Goal: Task Accomplishment & Management: Complete application form

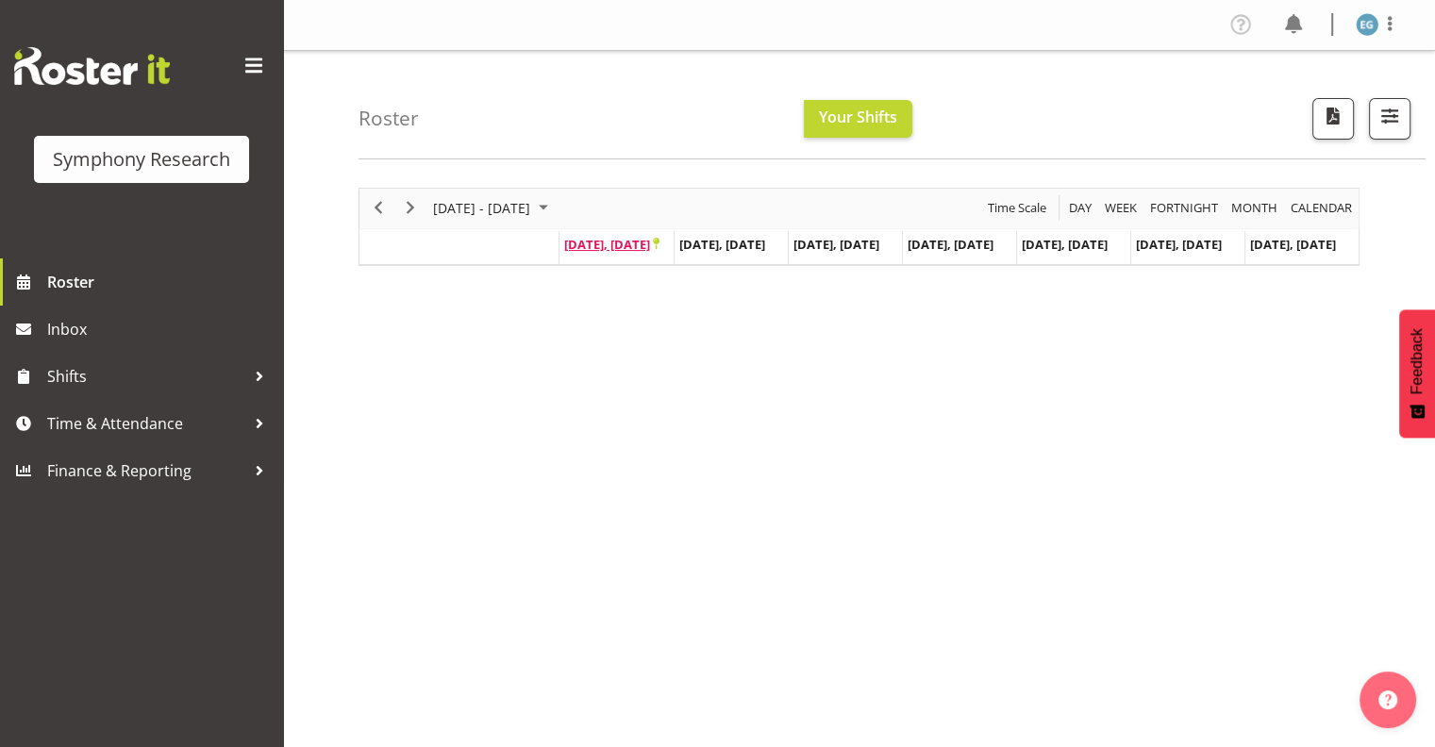
click at [598, 240] on span "[DATE], [DATE]" at bounding box center [611, 244] width 95 height 17
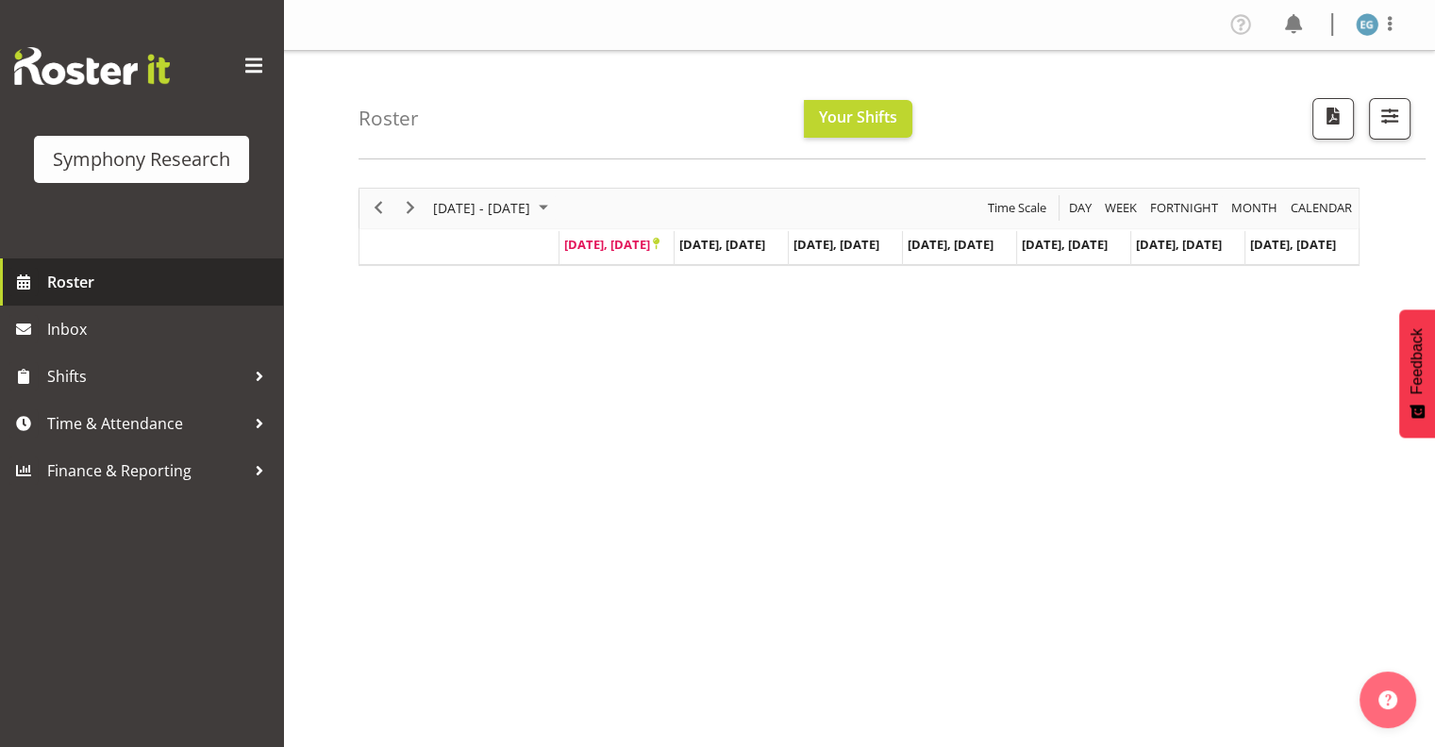
click at [74, 282] on span "Roster" at bounding box center [160, 282] width 226 height 28
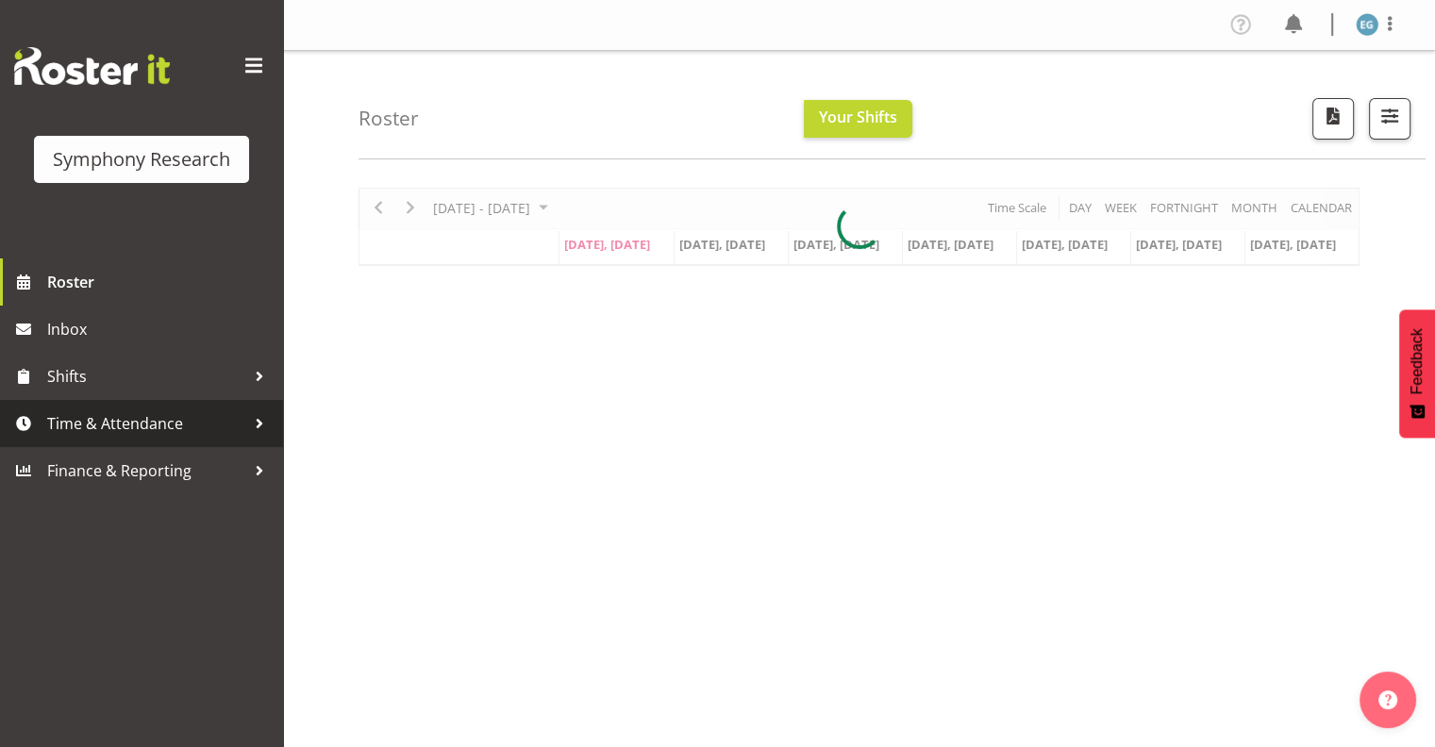
click at [159, 420] on span "Time & Attendance" at bounding box center [146, 424] width 198 height 28
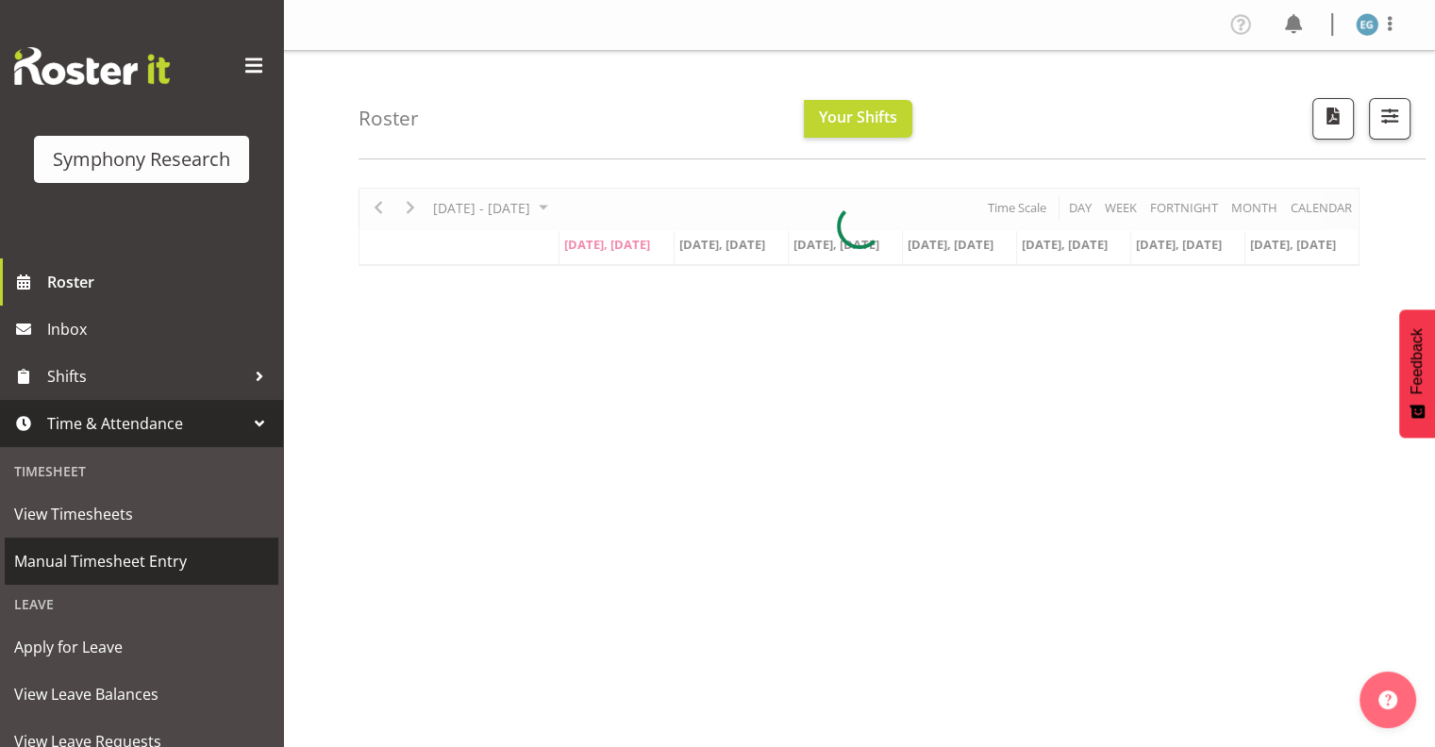
click at [146, 559] on span "Manual Timesheet Entry" at bounding box center [141, 561] width 255 height 28
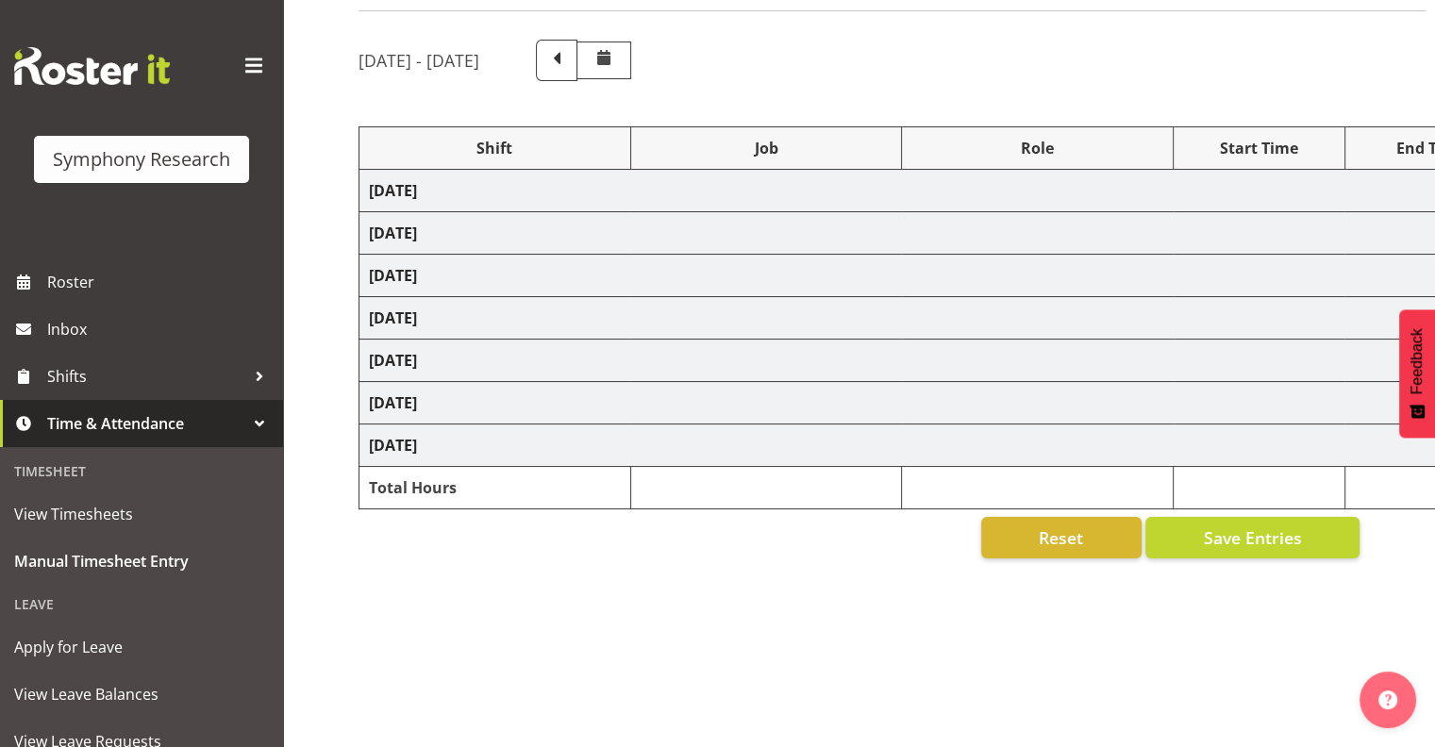
scroll to position [136, 0]
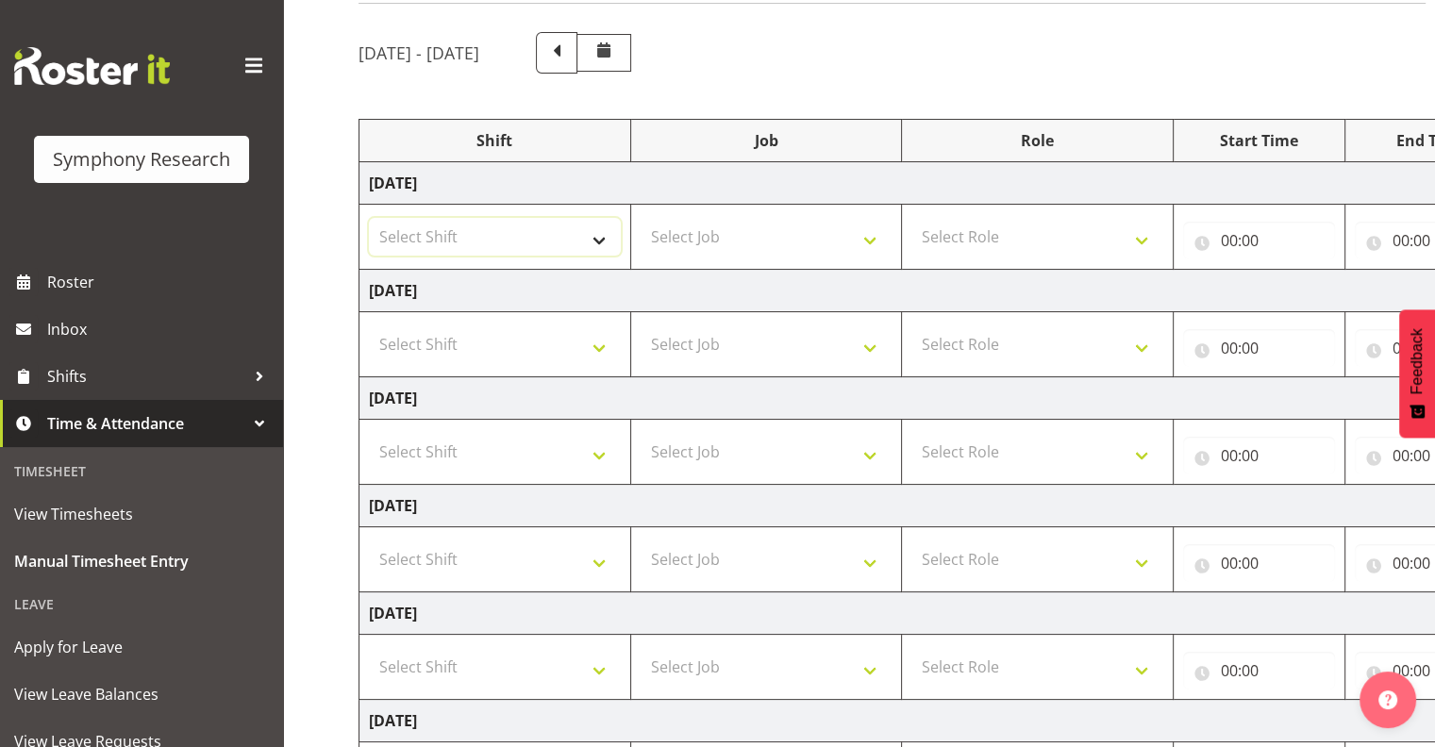
click at [599, 232] on select "Select Shift !!Weekend Residential (Roster IT Shift Label) *Business 9/10am ~ 4…" at bounding box center [495, 237] width 252 height 38
select select "26078"
click at [369, 218] on select "Select Shift !!Weekend Residential (Roster IT Shift Label) *Business 9/10am ~ 4…" at bounding box center [495, 237] width 252 height 38
click at [869, 237] on select "Select Job 550060 IF Admin 553492 World Poll Aus Wave 2 Main 2025 553493 World …" at bounding box center [767, 237] width 252 height 38
select select "10587"
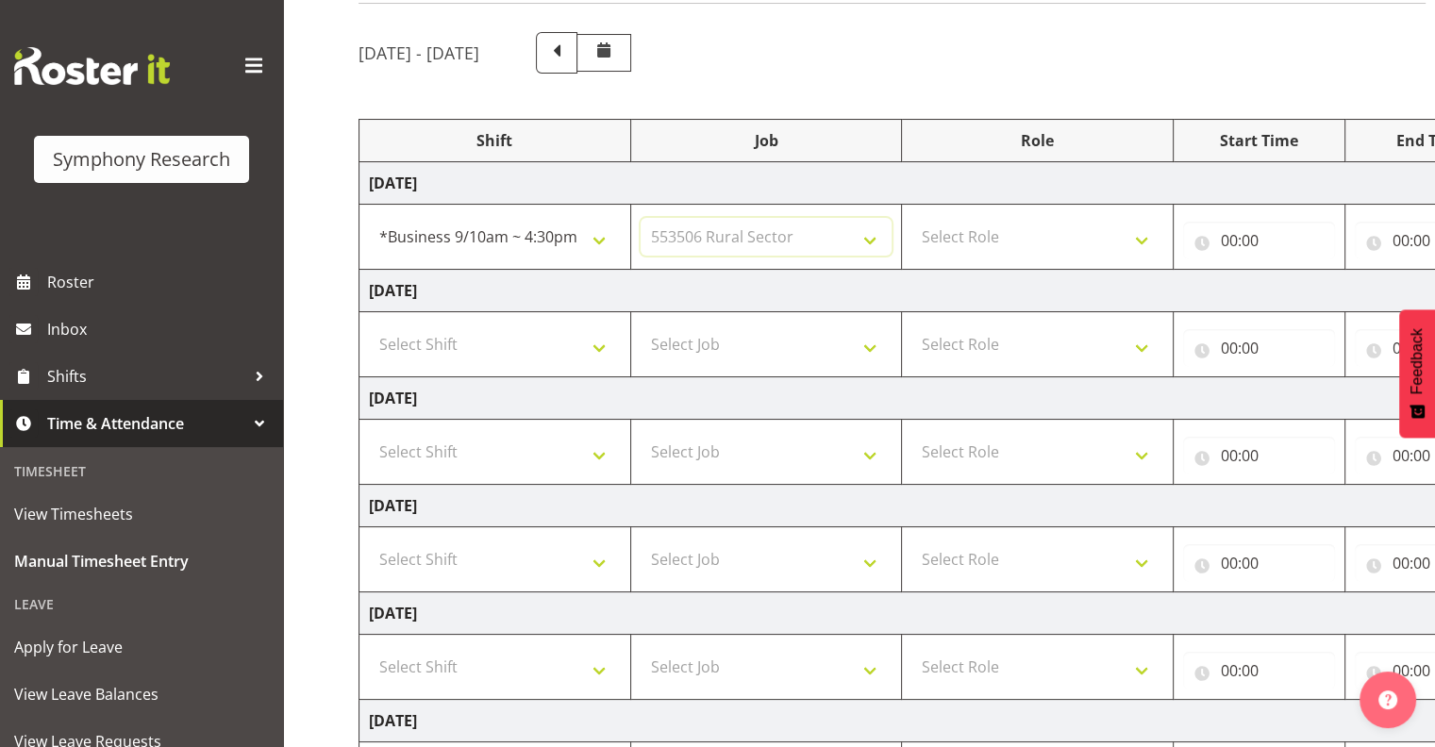
click at [641, 218] on select "Select Job 550060 IF Admin 553492 World Poll Aus Wave 2 Main 2025 553493 World …" at bounding box center [767, 237] width 252 height 38
click at [1140, 238] on select "Select Role Interviewing Briefing" at bounding box center [1038, 237] width 252 height 38
select select "47"
click at [912, 218] on select "Select Role Interviewing Briefing" at bounding box center [1038, 237] width 252 height 38
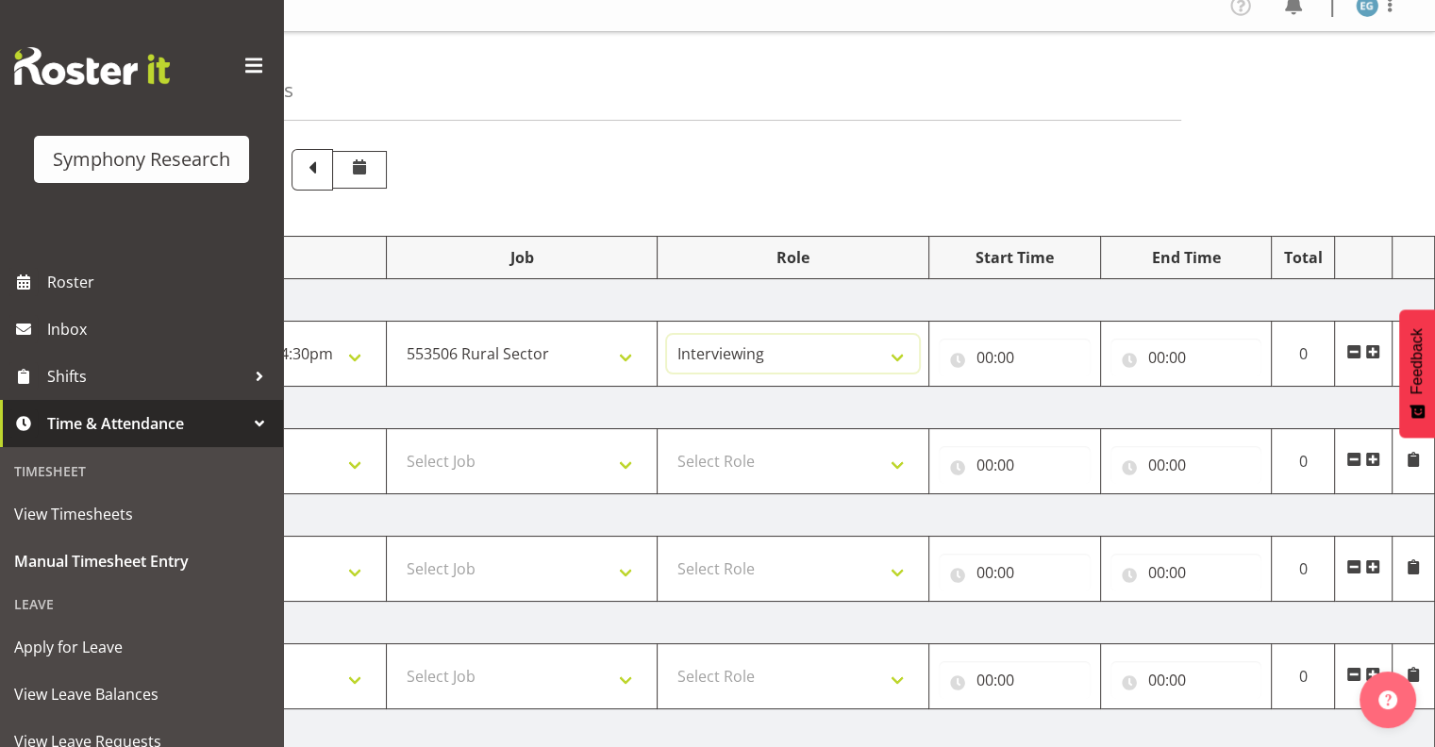
scroll to position [0, 0]
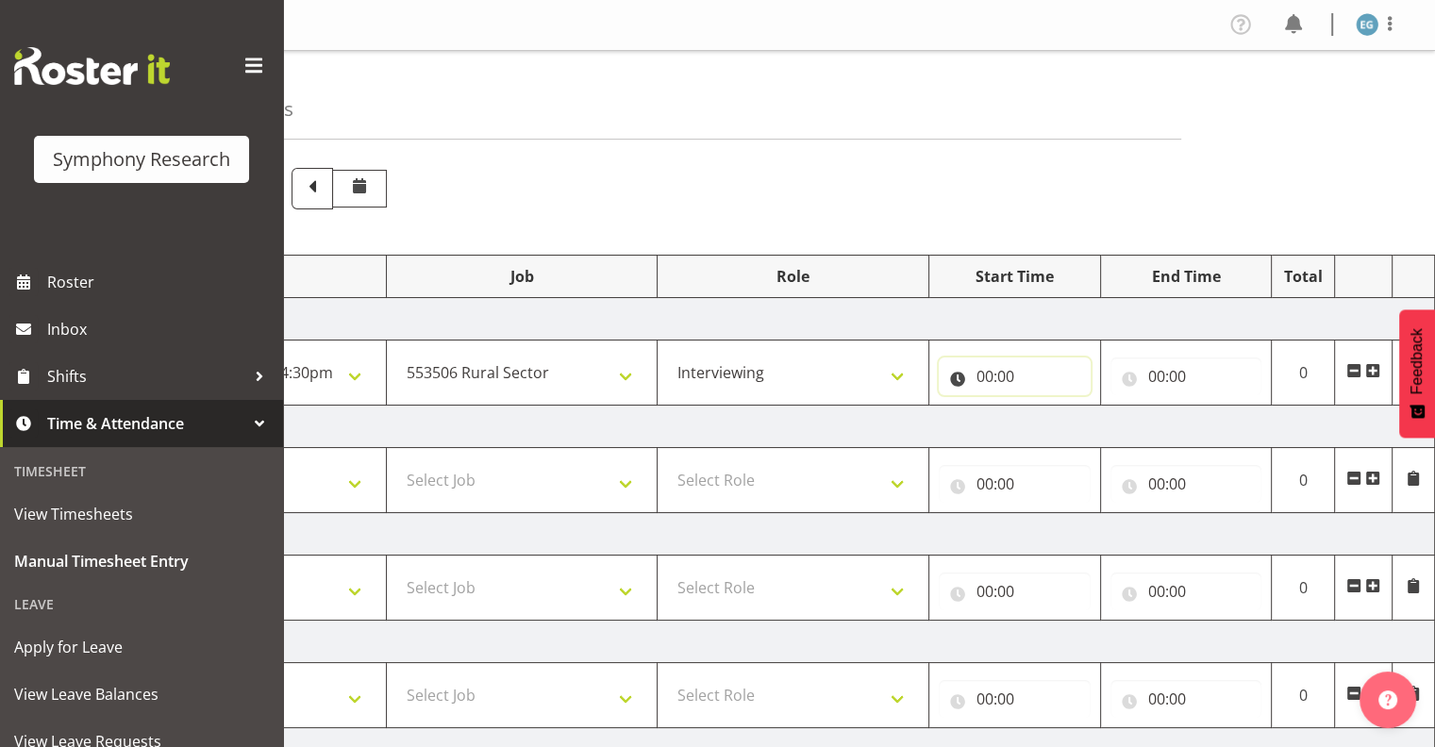
click at [997, 368] on input "00:00" at bounding box center [1015, 377] width 152 height 38
click at [1062, 416] on select "00 01 02 03 04 05 06 07 08 09 10 11 12 13 14 15 16 17 18 19 20 21 22 23" at bounding box center [1068, 426] width 42 height 38
select select "9"
click at [1047, 407] on select "00 01 02 03 04 05 06 07 08 09 10 11 12 13 14 15 16 17 18 19 20 21 22 23" at bounding box center [1068, 426] width 42 height 38
type input "09:00"
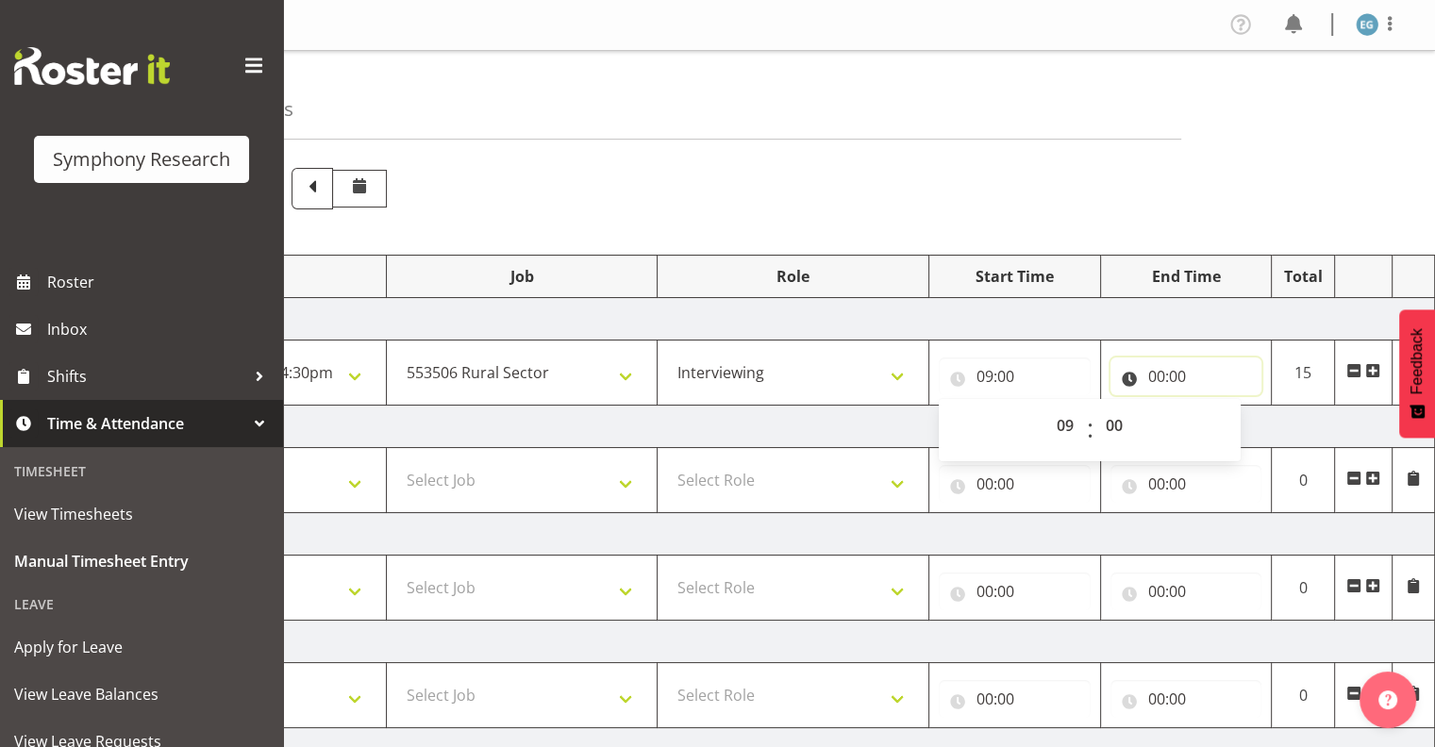
click at [1171, 373] on input "00:00" at bounding box center [1187, 377] width 152 height 38
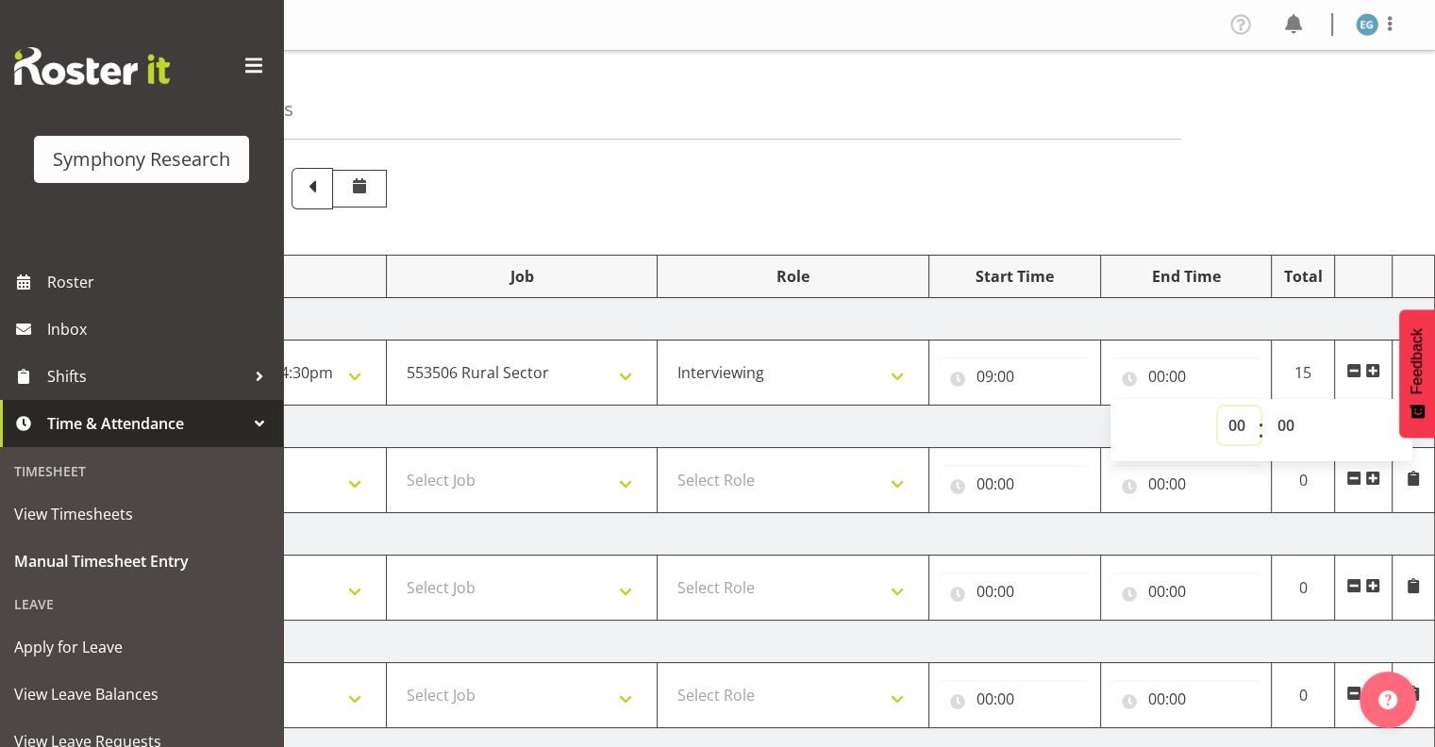
click at [1238, 419] on select "00 01 02 03 04 05 06 07 08 09 10 11 12 13 14 15 16 17 18 19 20 21 22 23" at bounding box center [1239, 426] width 42 height 38
select select "4"
click at [1218, 407] on select "00 01 02 03 04 05 06 07 08 09 10 11 12 13 14 15 16 17 18 19 20 21 22 23" at bounding box center [1239, 426] width 42 height 38
type input "04:00"
click at [1240, 422] on select "00 01 02 03 04 05 06 07 08 09 10 11 12 13 14 15 16 17 18 19 20 21 22 23" at bounding box center [1239, 426] width 42 height 38
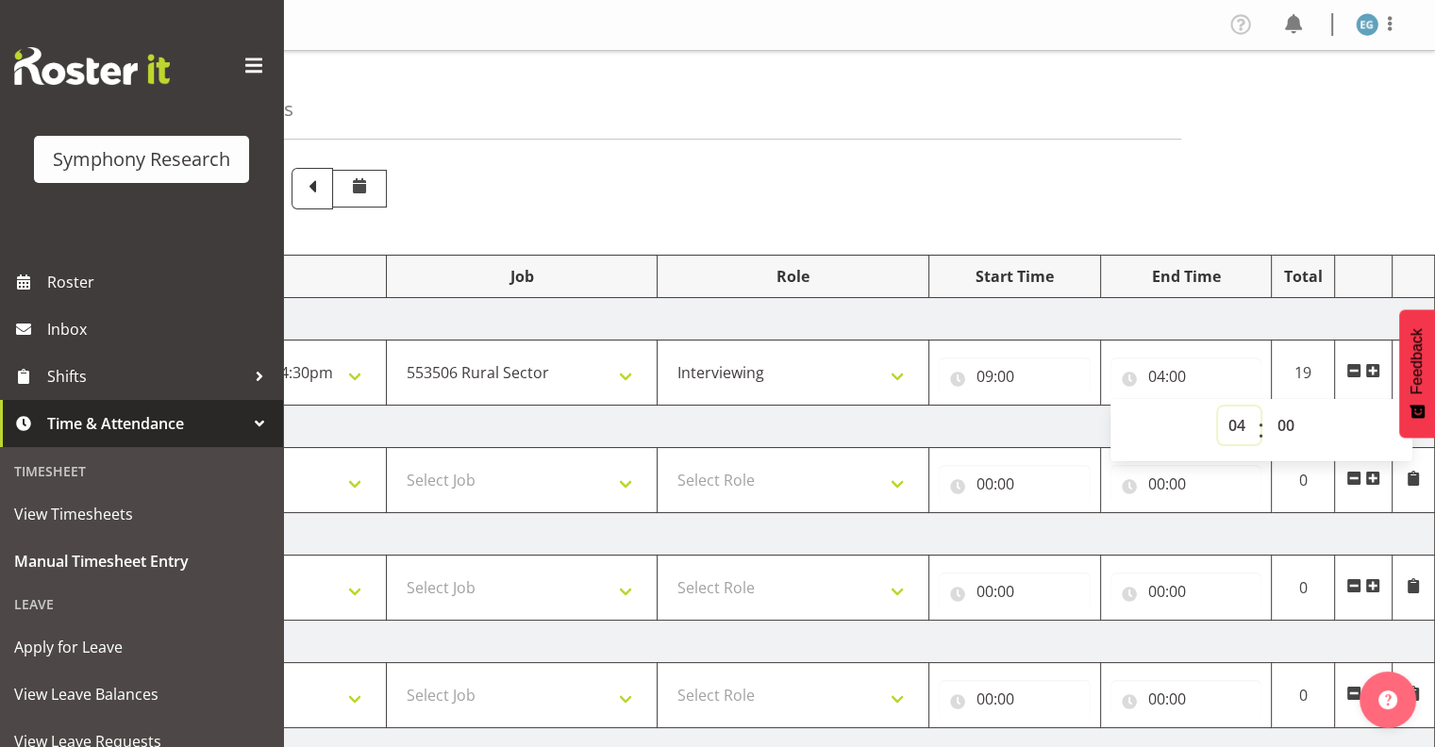
select select "16"
click at [1218, 407] on select "00 01 02 03 04 05 06 07 08 09 10 11 12 13 14 15 16 17 18 19 20 21 22 23" at bounding box center [1239, 426] width 42 height 38
type input "16:00"
click at [1291, 423] on select "00 01 02 03 04 05 06 07 08 09 10 11 12 13 14 15 16 17 18 19 20 21 22 23 24 25 2…" at bounding box center [1288, 426] width 42 height 38
select select "30"
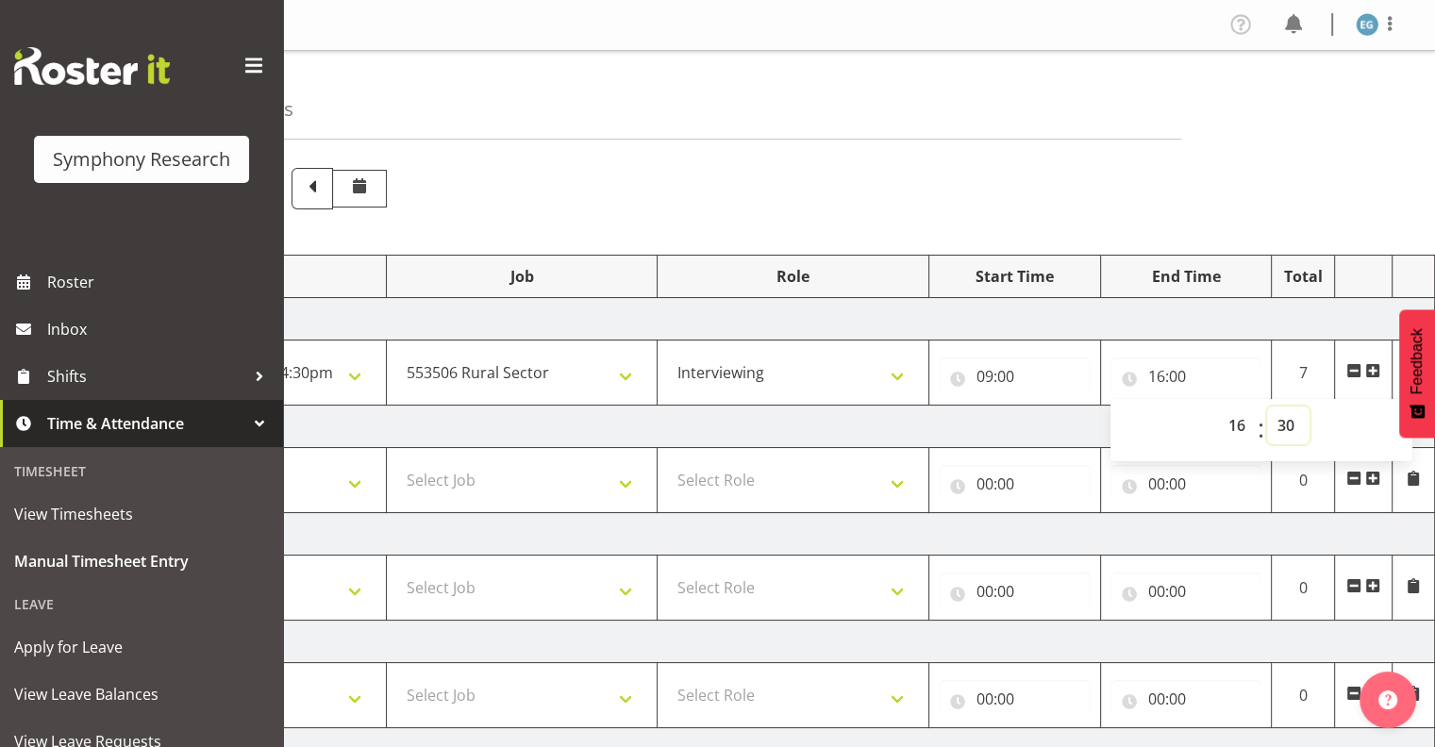
click at [1267, 407] on select "00 01 02 03 04 05 06 07 08 09 10 11 12 13 14 15 16 17 18 19 20 21 22 23 24 25 2…" at bounding box center [1288, 426] width 42 height 38
type input "16:30"
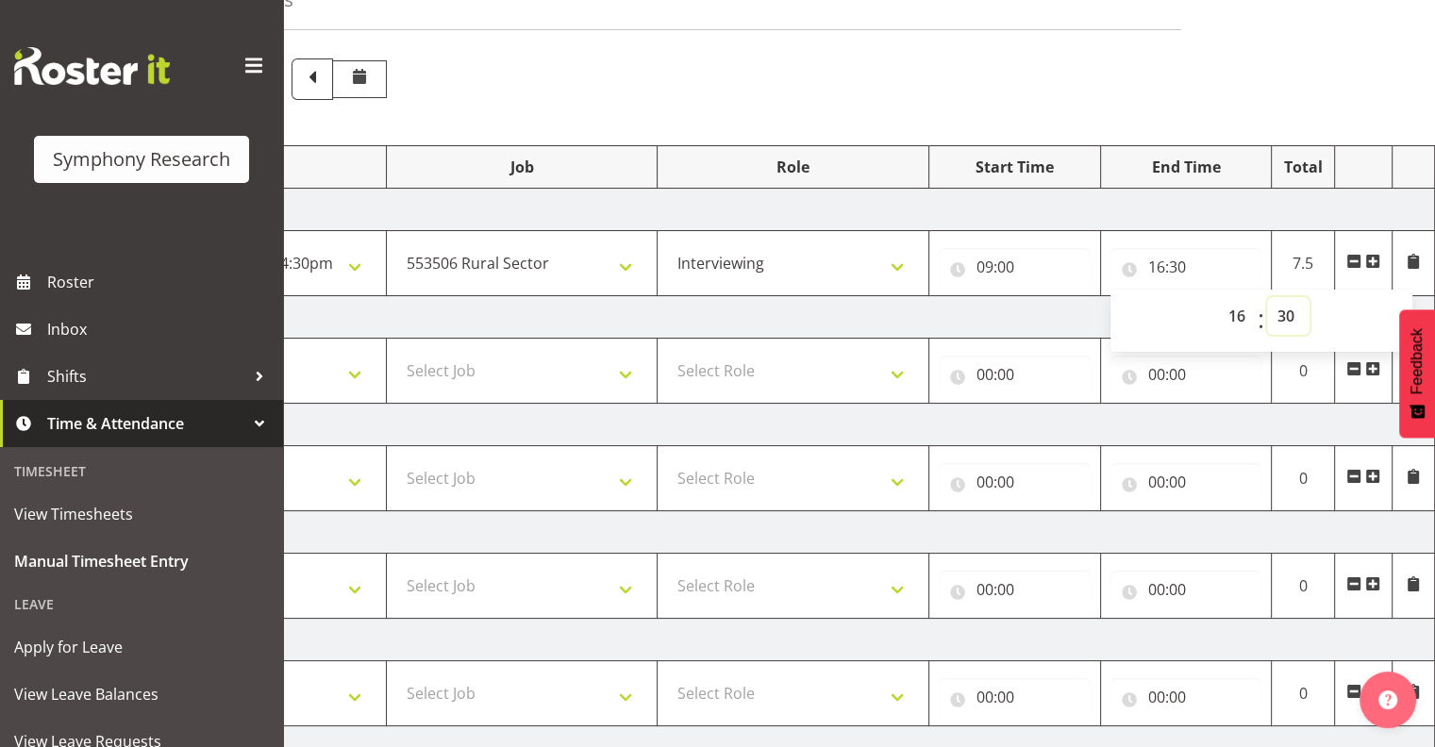
scroll to position [420, 0]
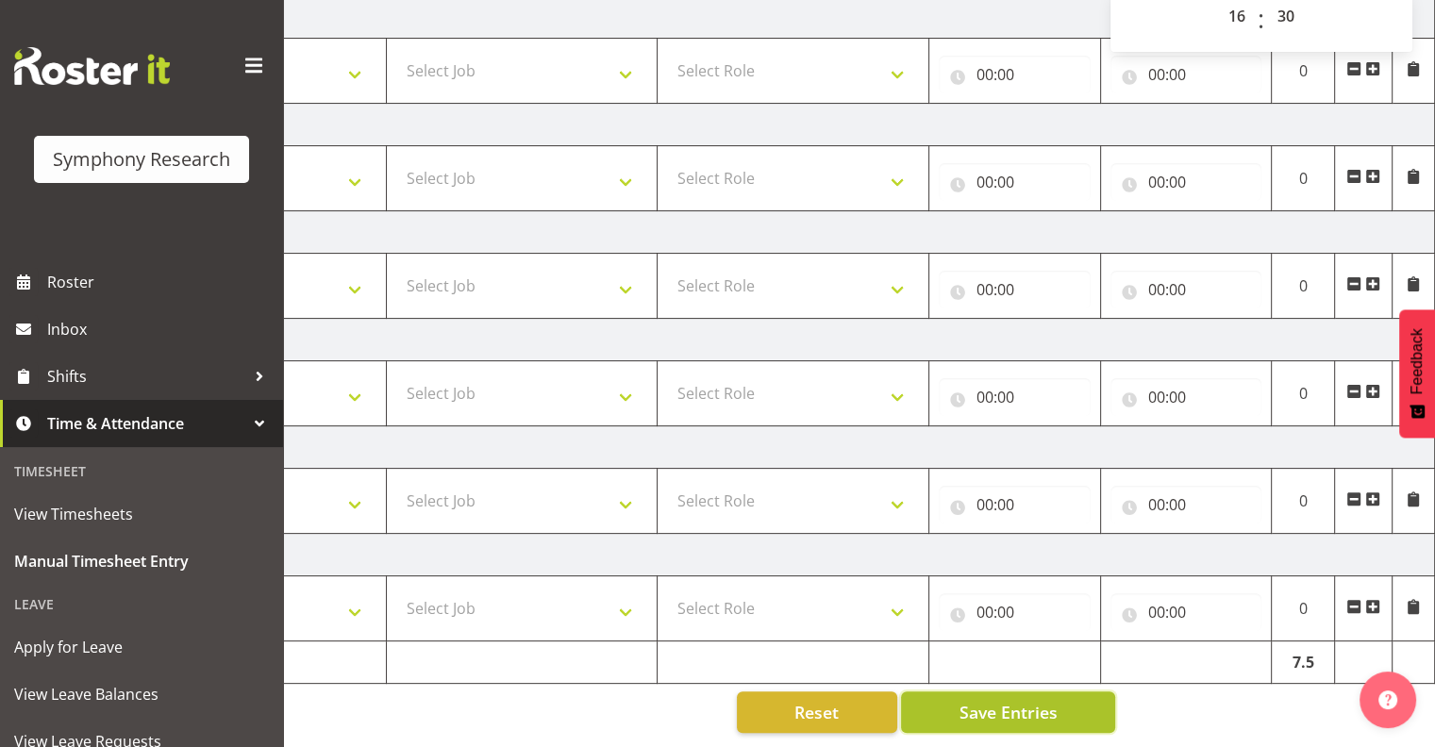
click at [968, 700] on span "Save Entries" at bounding box center [1008, 712] width 98 height 25
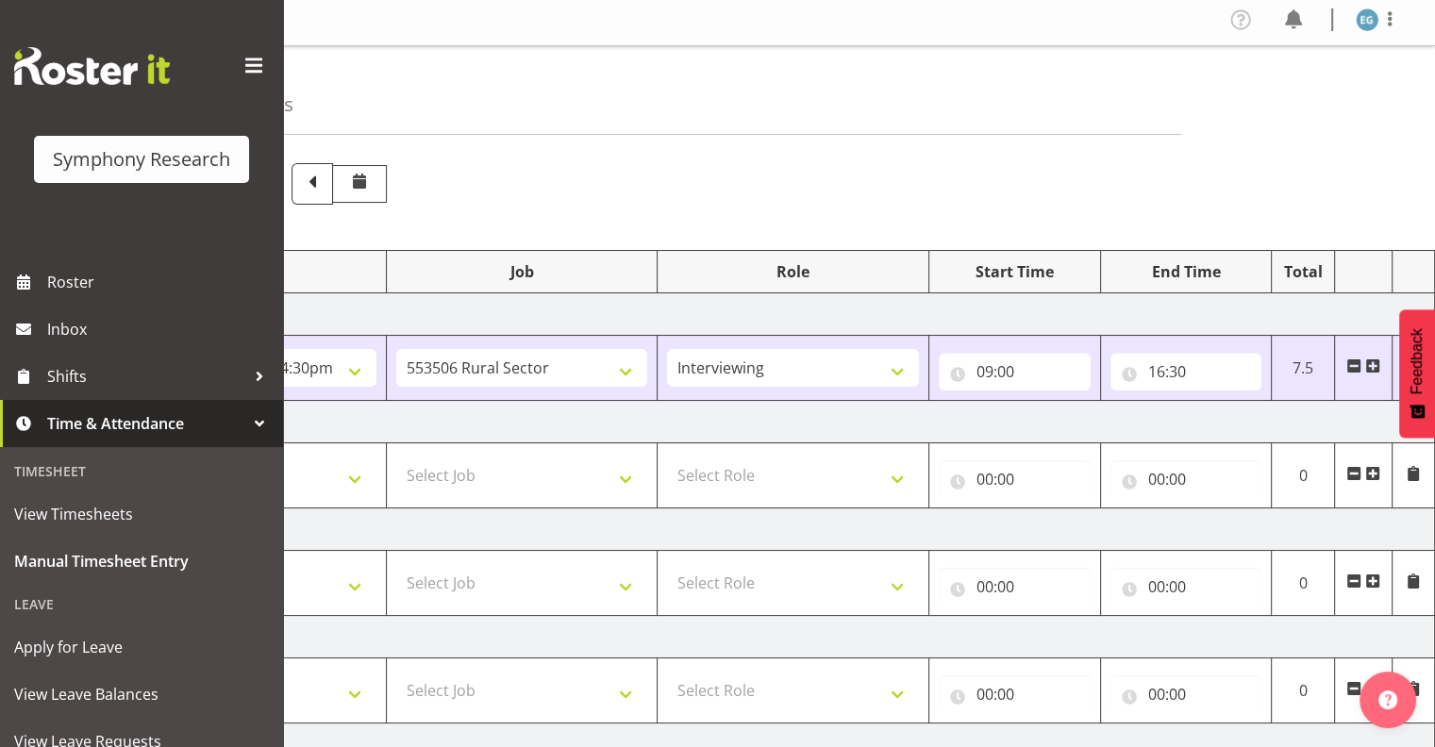
scroll to position [0, 0]
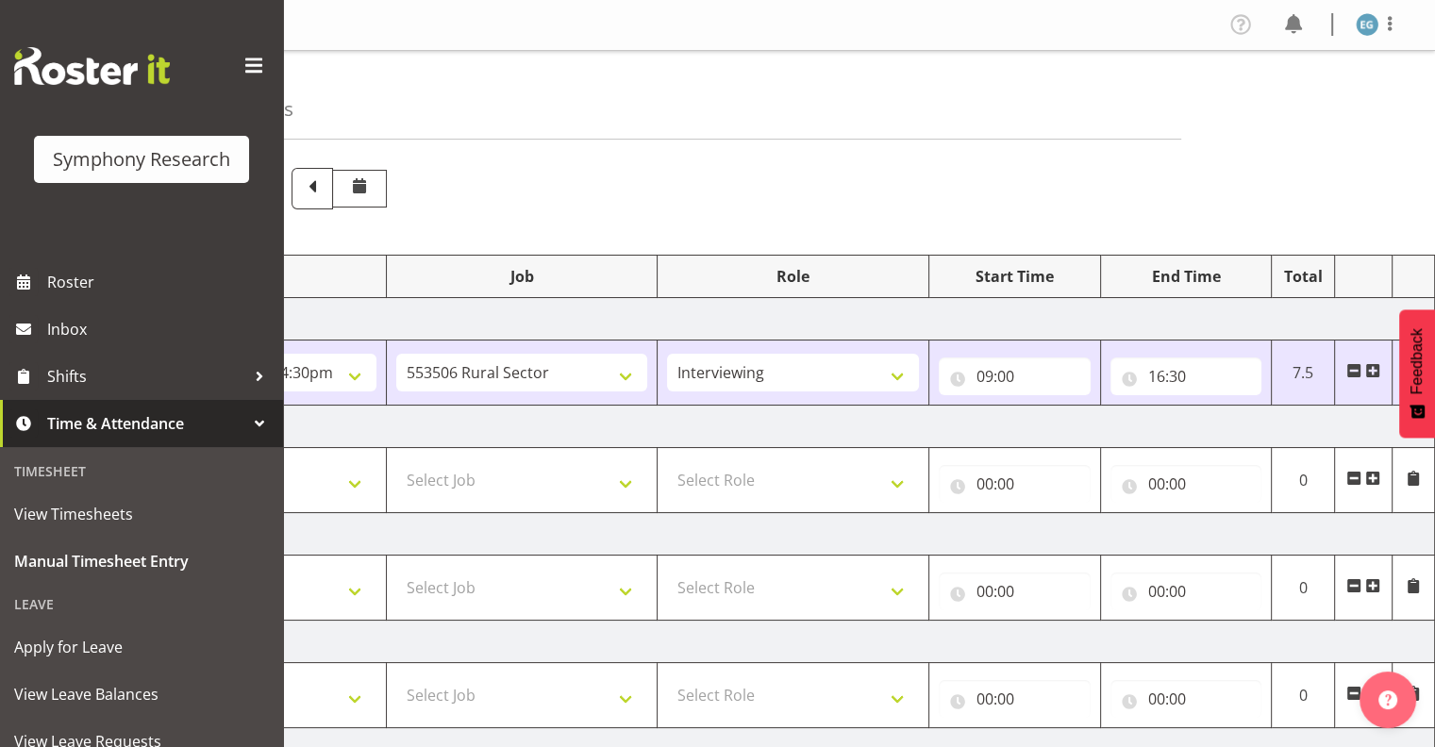
click at [1370, 374] on span at bounding box center [1372, 370] width 15 height 15
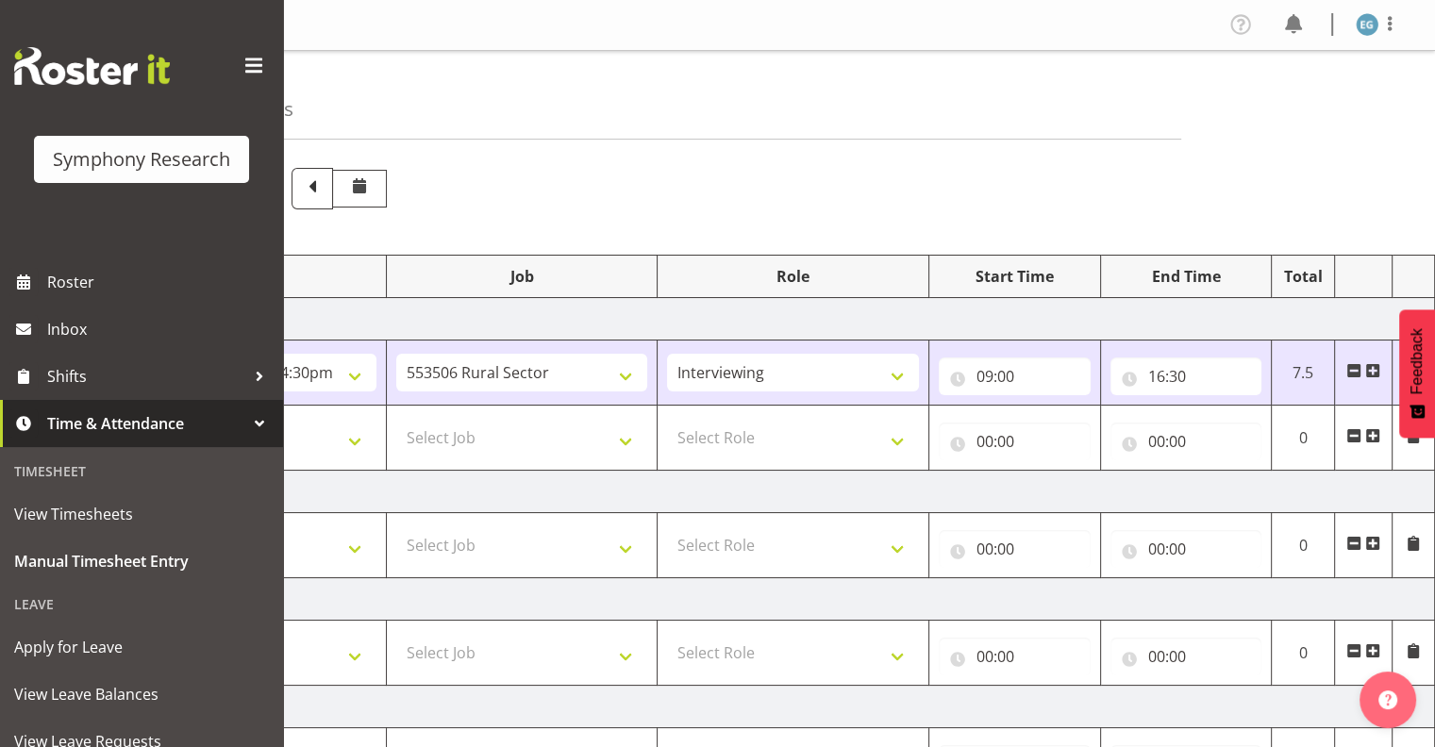
click at [1371, 434] on span at bounding box center [1372, 435] width 15 height 15
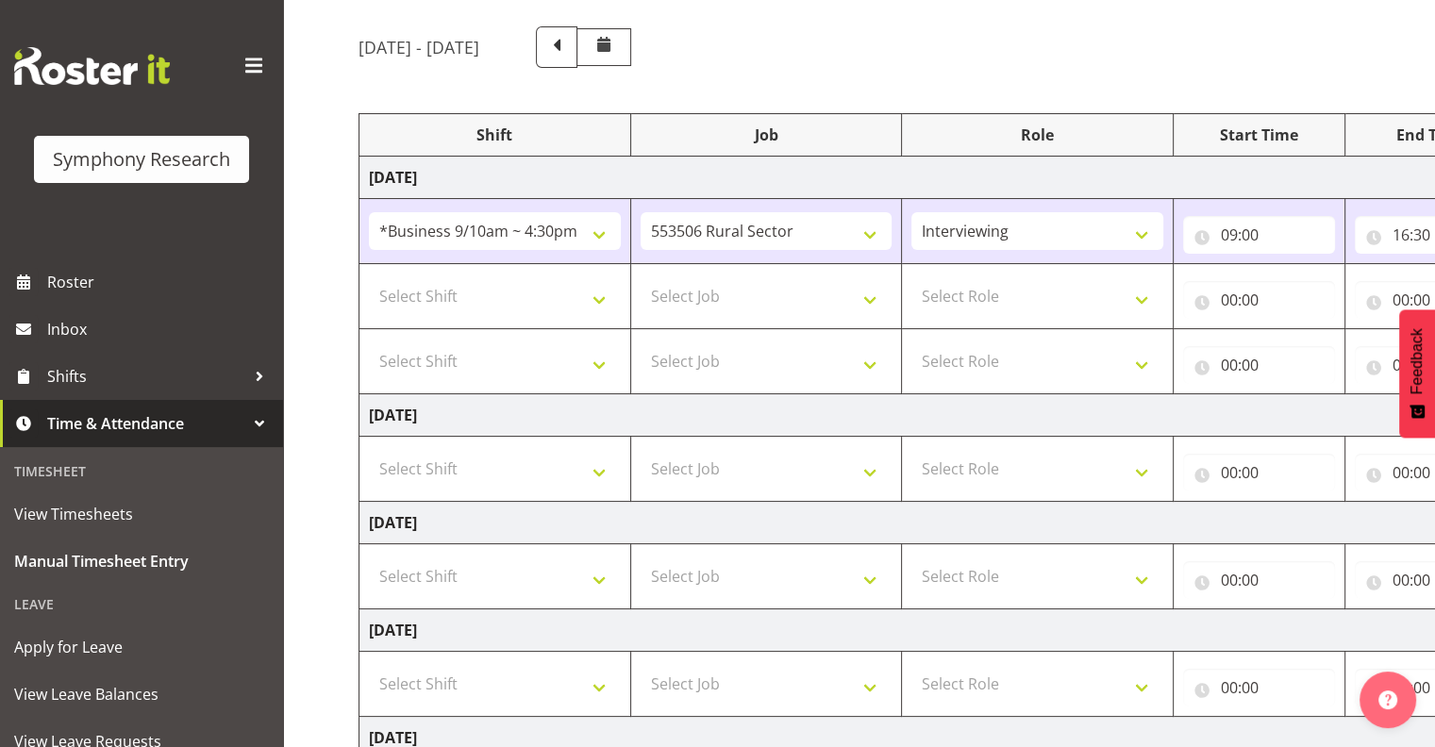
scroll to position [136, 0]
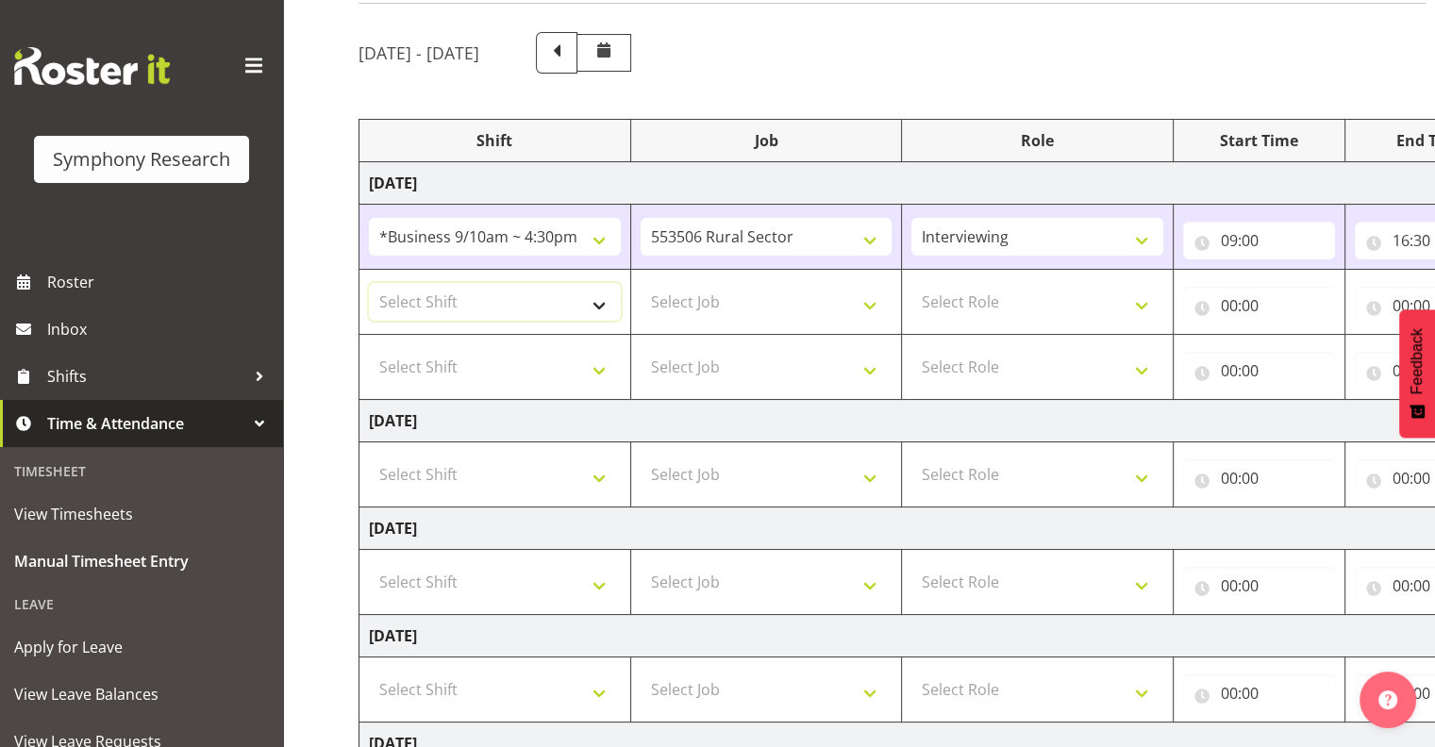
click at [598, 302] on select "Select Shift !!Weekend Residential (Roster IT Shift Label) *Business 9/10am ~ 4…" at bounding box center [495, 302] width 252 height 38
select select "26078"
click at [369, 283] on select "Select Shift !!Weekend Residential (Roster IT Shift Label) *Business 9/10am ~ 4…" at bounding box center [495, 302] width 252 height 38
click at [872, 299] on select "Select Job 550060 IF Admin 553492 World Poll Aus Wave 2 Main 2025 553493 World …" at bounding box center [767, 302] width 252 height 38
select select "10587"
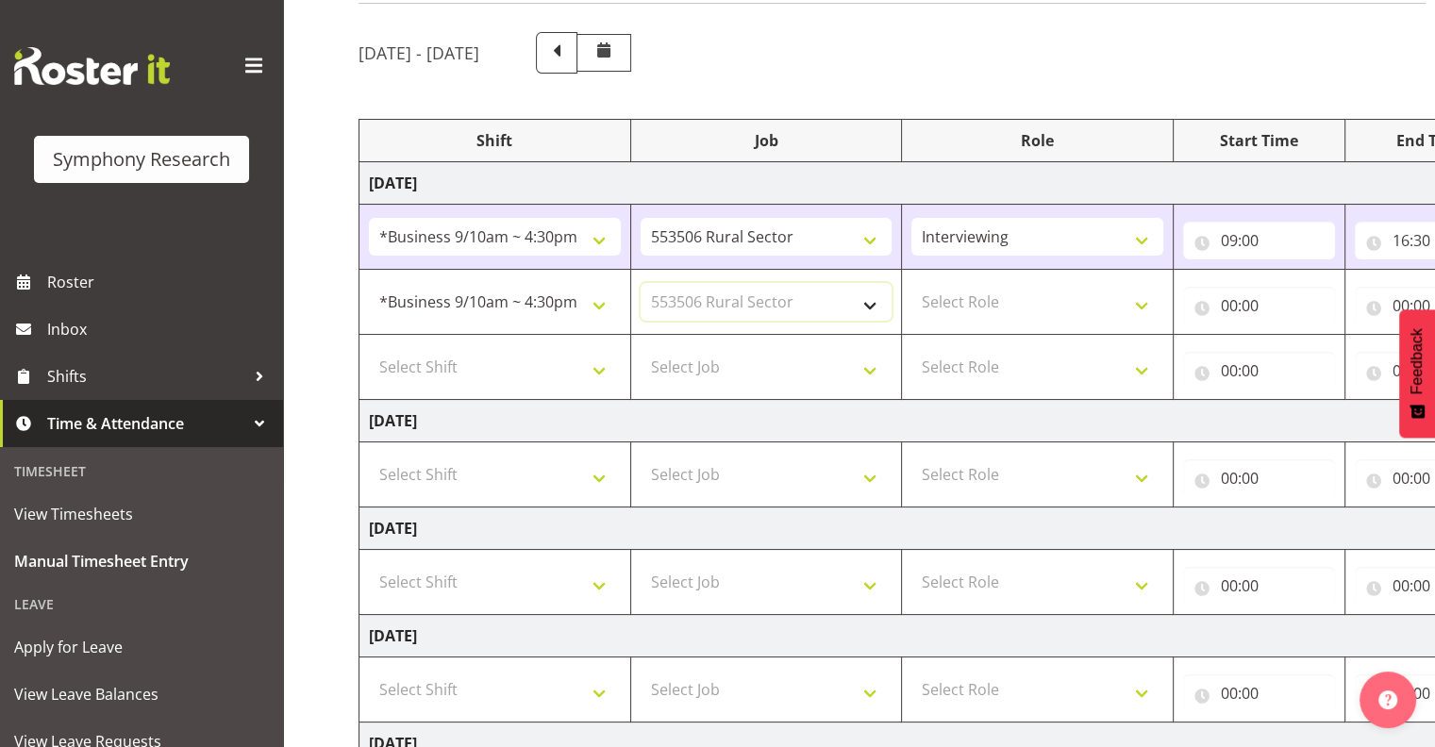
click at [641, 283] on select "Select Job 550060 IF Admin 553492 World Poll Aus Wave 2 Main 2025 553493 World …" at bounding box center [767, 302] width 252 height 38
click at [1144, 299] on select "Select Role Interviewing Briefing" at bounding box center [1038, 302] width 252 height 38
select select "47"
click at [912, 283] on select "Select Role Interviewing Briefing" at bounding box center [1038, 302] width 252 height 38
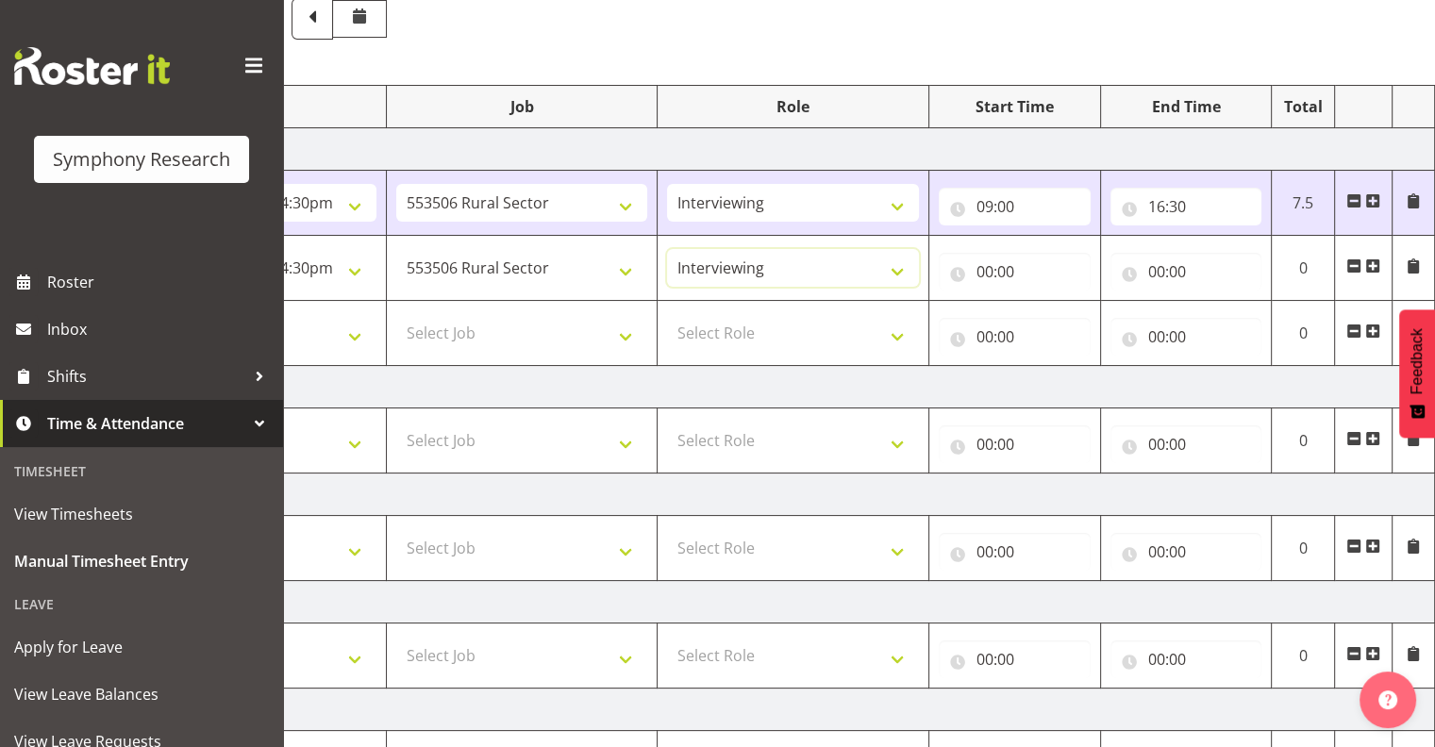
scroll to position [0, 0]
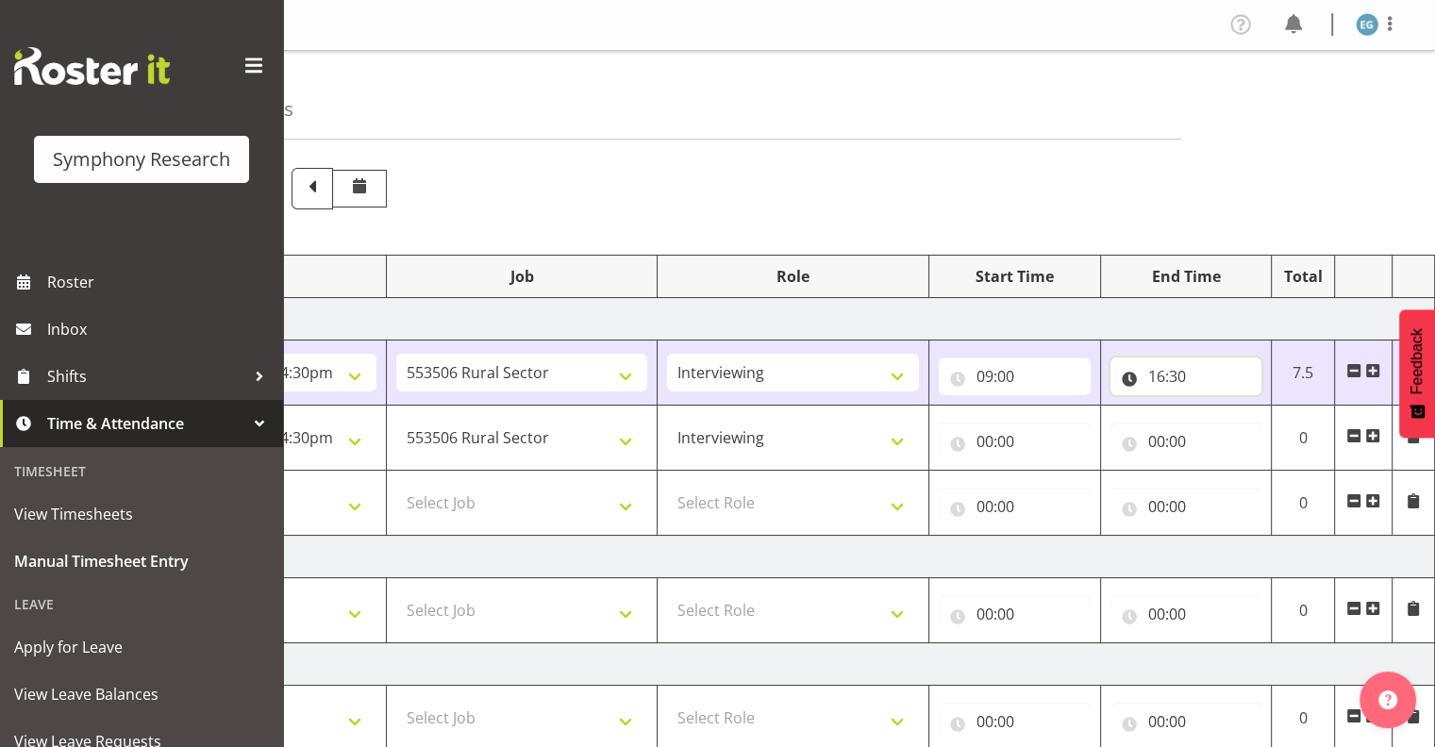
click at [1165, 370] on input "16:30" at bounding box center [1187, 377] width 152 height 38
click at [1239, 425] on select "00 01 02 03 04 05 06 07 08 09 10 11 12 13 14 15 16 17 18 19 20 21 22 23" at bounding box center [1239, 426] width 42 height 38
select select "11"
click at [1218, 407] on select "00 01 02 03 04 05 06 07 08 09 10 11 12 13 14 15 16 17 18 19 20 21 22 23" at bounding box center [1239, 426] width 42 height 38
type input "11:30"
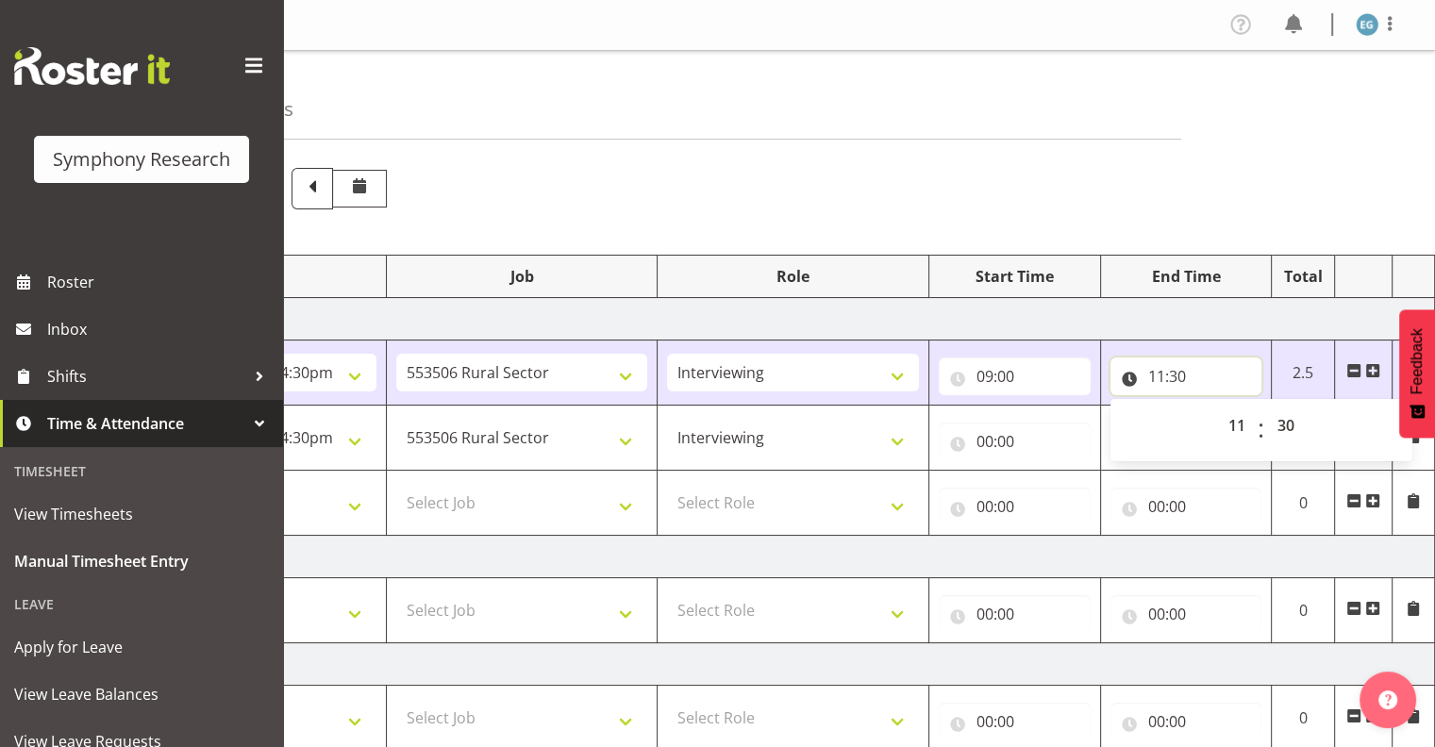
click at [1185, 374] on input "11:30" at bounding box center [1187, 377] width 152 height 38
click at [1175, 372] on input "11:30" at bounding box center [1187, 377] width 152 height 38
click at [1281, 423] on select "00 01 02 03 04 05 06 07 08 09 10 11 12 13 14 15 16 17 18 19 20 21 22 23 24 25 2…" at bounding box center [1288, 426] width 42 height 38
select select "39"
click at [1267, 407] on select "00 01 02 03 04 05 06 07 08 09 10 11 12 13 14 15 16 17 18 19 20 21 22 23 24 25 2…" at bounding box center [1288, 426] width 42 height 38
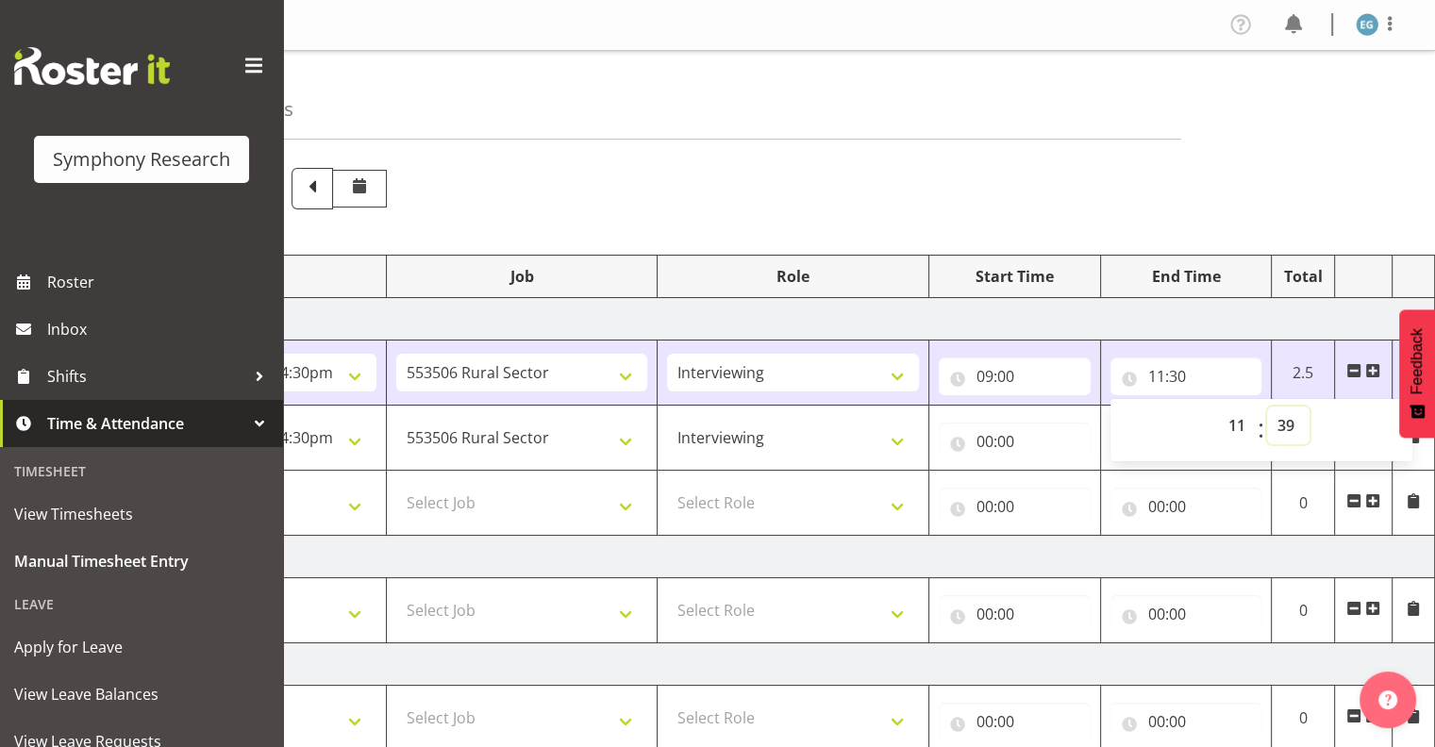
type input "11:39"
click at [1020, 435] on input "00:00" at bounding box center [1015, 442] width 152 height 38
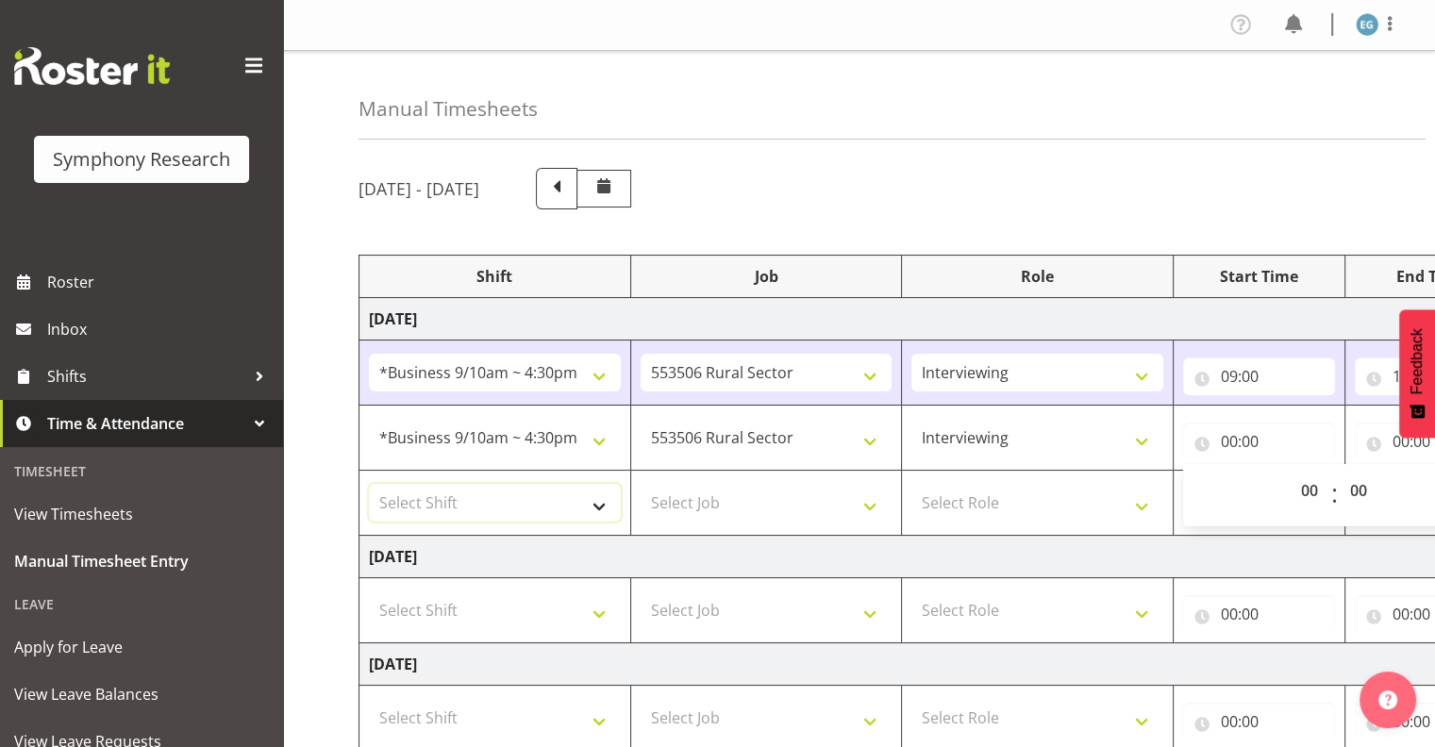
click at [600, 500] on select "Select Shift !!Weekend Residential (Roster IT Shift Label) *Business 9/10am ~ 4…" at bounding box center [495, 503] width 252 height 38
select select "26078"
click at [369, 484] on select "Select Shift !!Weekend Residential (Roster IT Shift Label) *Business 9/10am ~ 4…" at bounding box center [495, 503] width 252 height 38
click at [871, 501] on select "Select Job 550060 IF Admin 553492 World Poll Aus Wave 2 Main 2025 553493 World …" at bounding box center [767, 503] width 252 height 38
select select "10587"
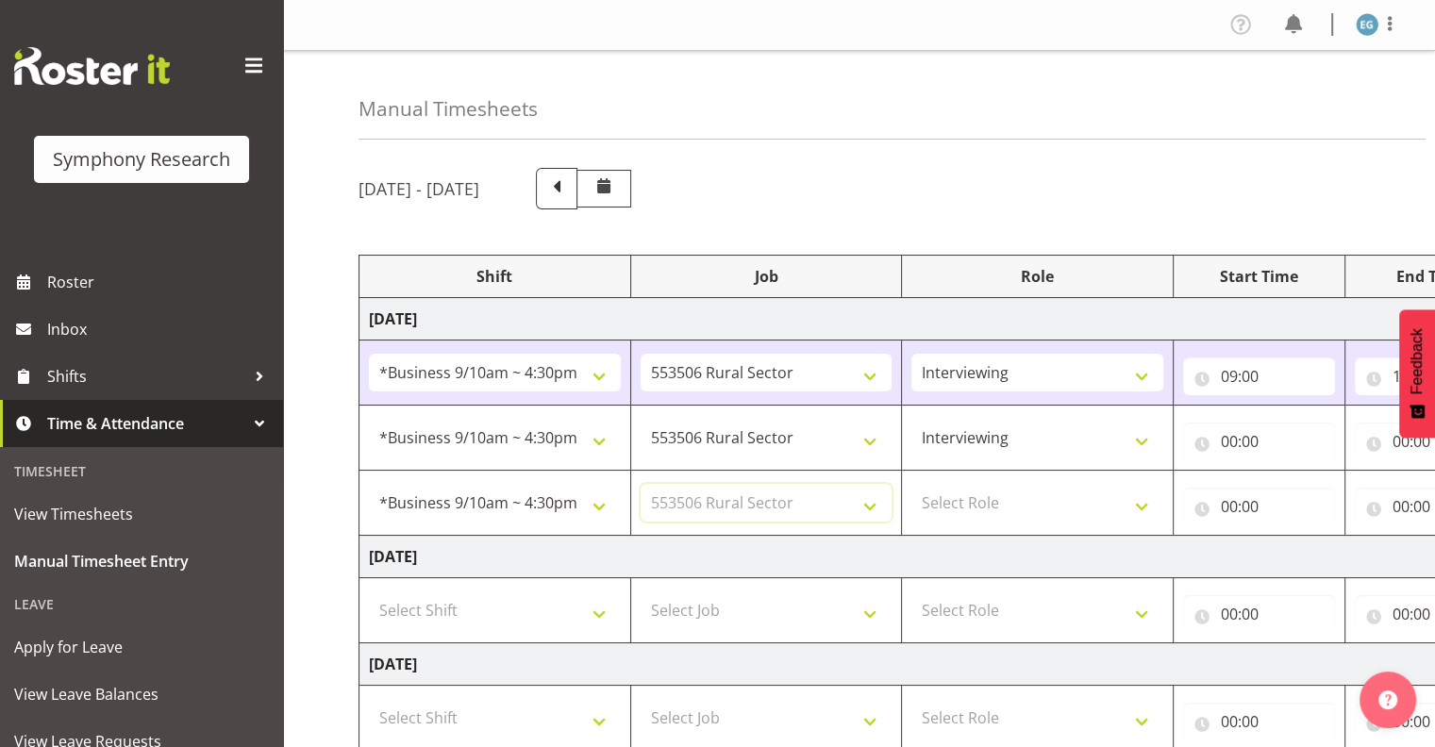
click at [641, 484] on select "Select Job 550060 IF Admin 553492 World Poll Aus Wave 2 Main 2025 553493 World …" at bounding box center [767, 503] width 252 height 38
click at [1140, 498] on select "Select Role Interviewing Briefing" at bounding box center [1038, 503] width 252 height 38
select select "47"
click at [912, 484] on select "Select Role Interviewing Briefing" at bounding box center [1038, 503] width 252 height 38
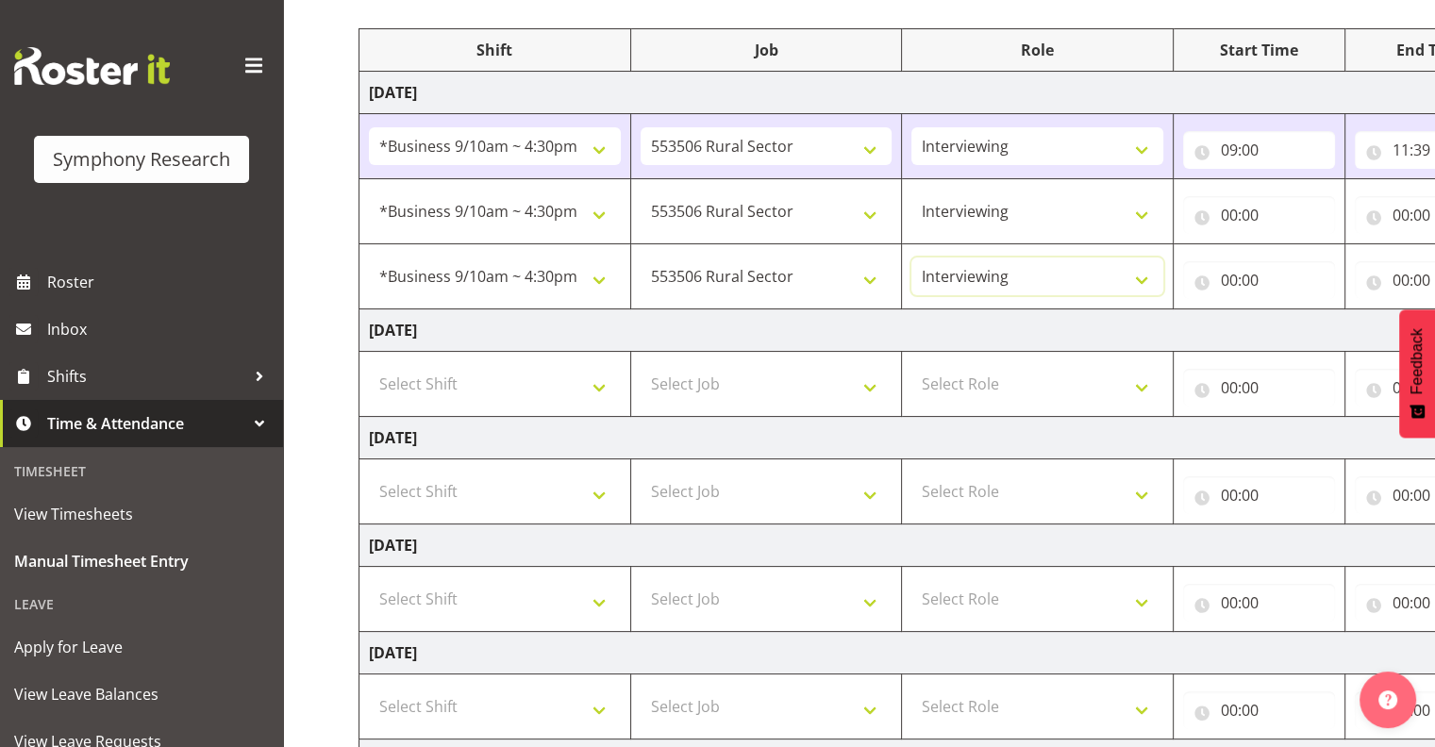
scroll to position [234, 0]
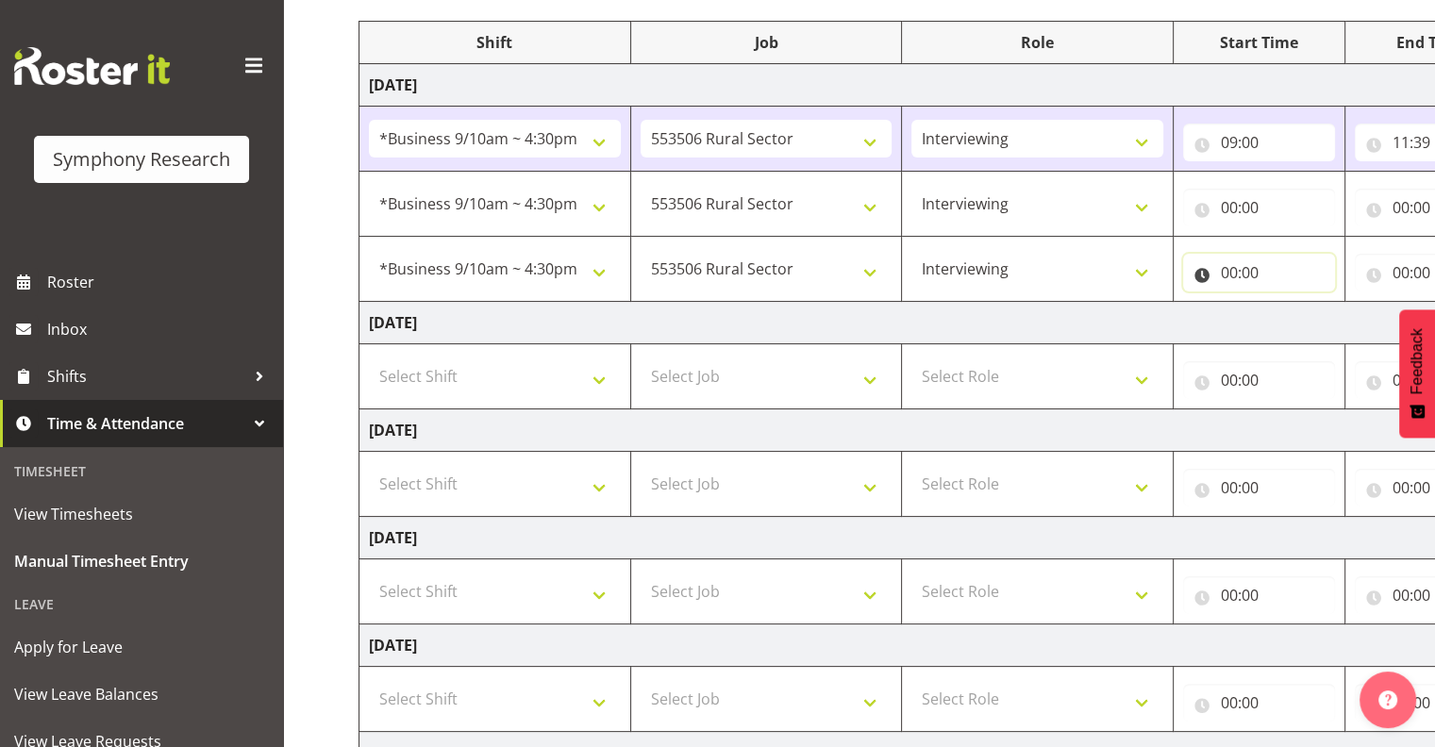
click at [1264, 272] on input "00:00" at bounding box center [1259, 273] width 152 height 38
click at [1248, 203] on input "00:00" at bounding box center [1259, 208] width 152 height 38
click at [1307, 255] on select "00 01 02 03 04 05 06 07 08 09 10 11 12 13 14 15 16 17 18 19 20 21 22 23" at bounding box center [1312, 257] width 42 height 38
select select "12"
click at [1291, 238] on select "00 01 02 03 04 05 06 07 08 09 10 11 12 13 14 15 16 17 18 19 20 21 22 23" at bounding box center [1312, 257] width 42 height 38
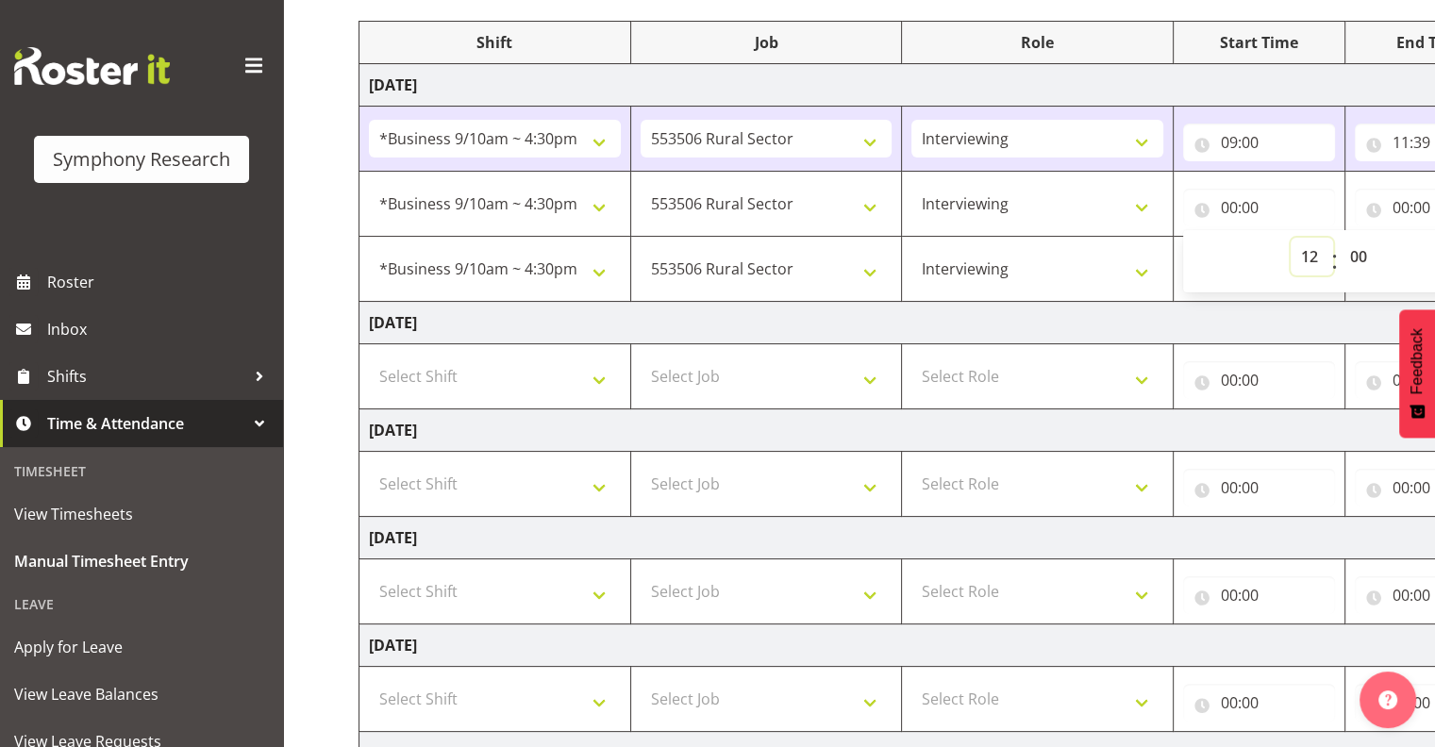
type input "12:00"
click at [1354, 254] on select "00 01 02 03 04 05 06 07 08 09 10 11 12 13 14 15 16 17 18 19 20 21 22 23 24 25 2…" at bounding box center [1361, 257] width 42 height 38
select select "33"
click at [1340, 238] on select "00 01 02 03 04 05 06 07 08 09 10 11 12 13 14 15 16 17 18 19 20 21 22 23 24 25 2…" at bounding box center [1361, 257] width 42 height 38
type input "12:33"
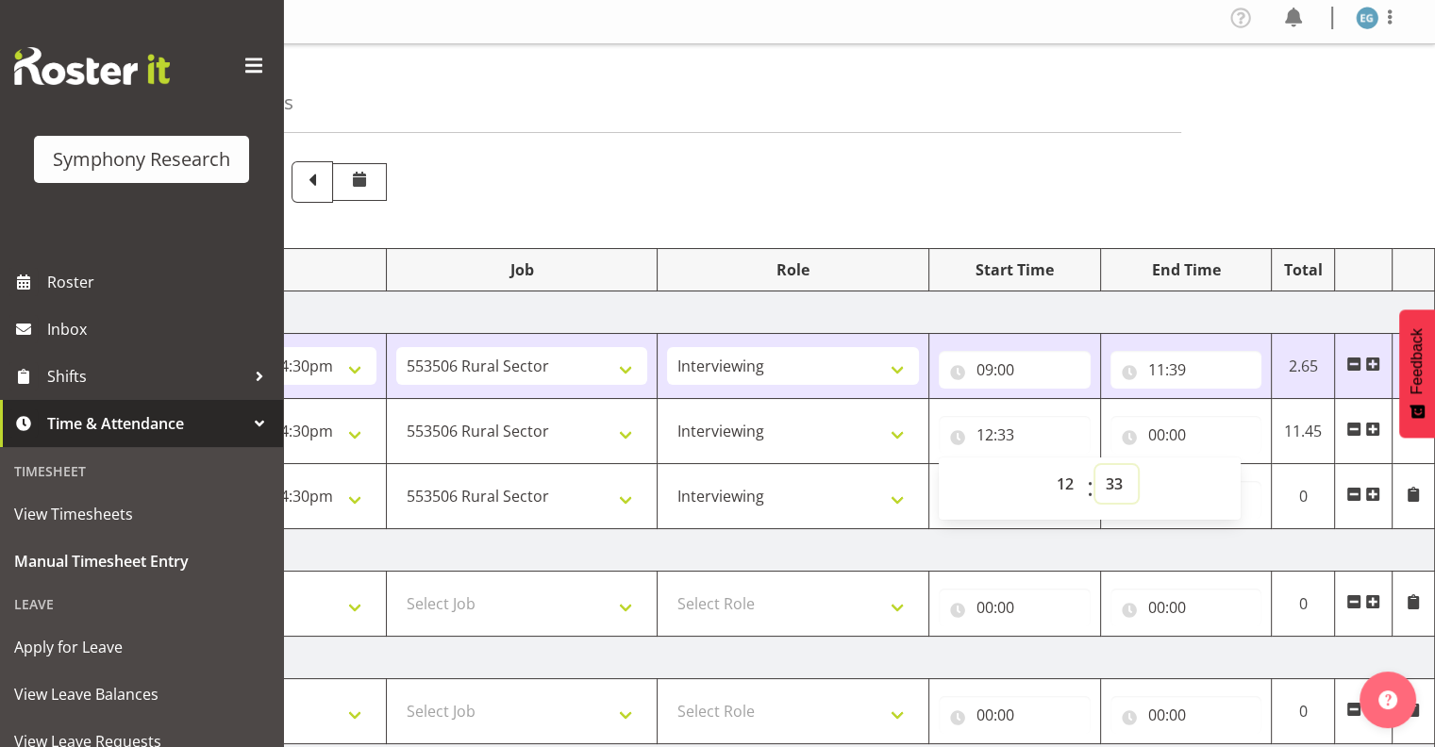
scroll to position [0, 0]
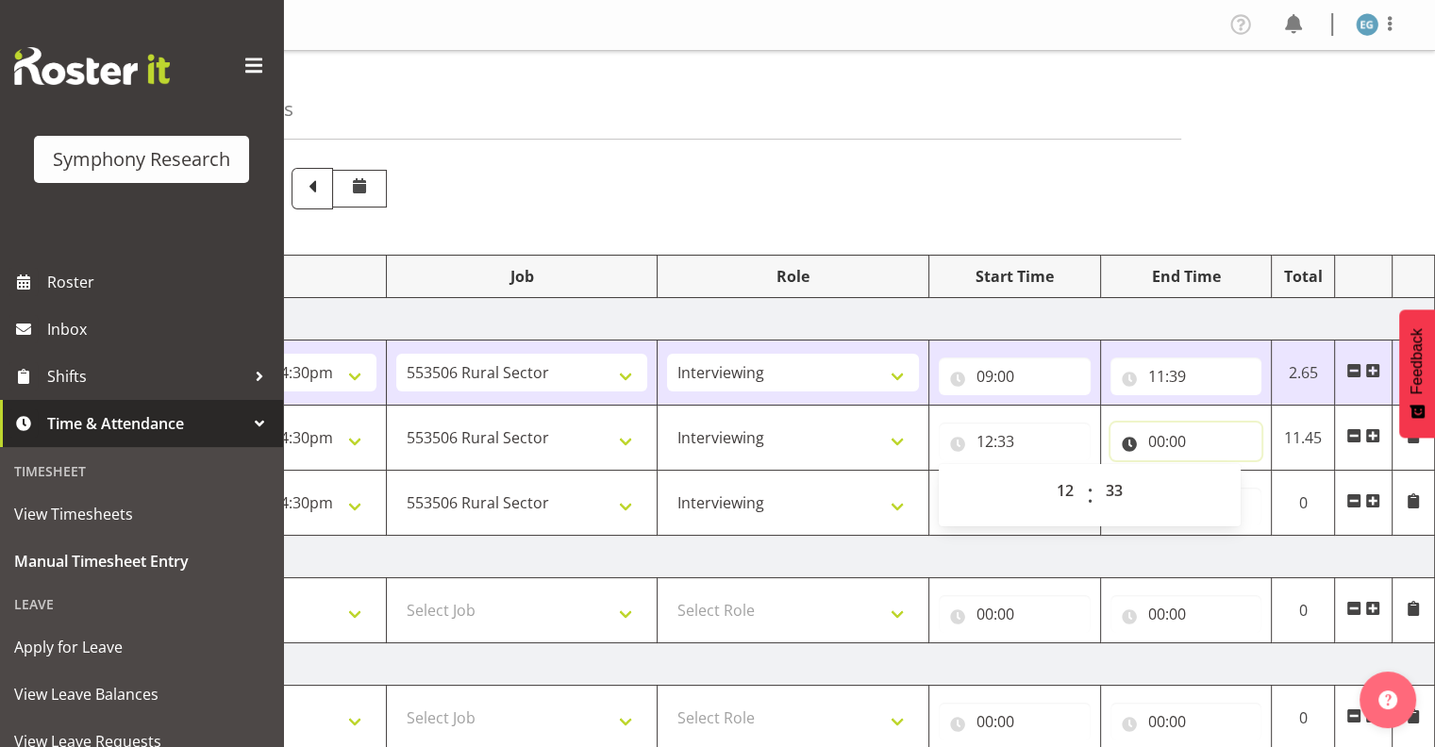
click at [1181, 437] on input "00:00" at bounding box center [1187, 442] width 152 height 38
click at [1237, 488] on select "00 01 02 03 04 05 06 07 08 09 10 11 12 13 14 15 16 17 18 19 20 21 22 23" at bounding box center [1239, 491] width 42 height 38
select select "16"
click at [1218, 472] on select "00 01 02 03 04 05 06 07 08 09 10 11 12 13 14 15 16 17 18 19 20 21 22 23" at bounding box center [1239, 491] width 42 height 38
type input "16:00"
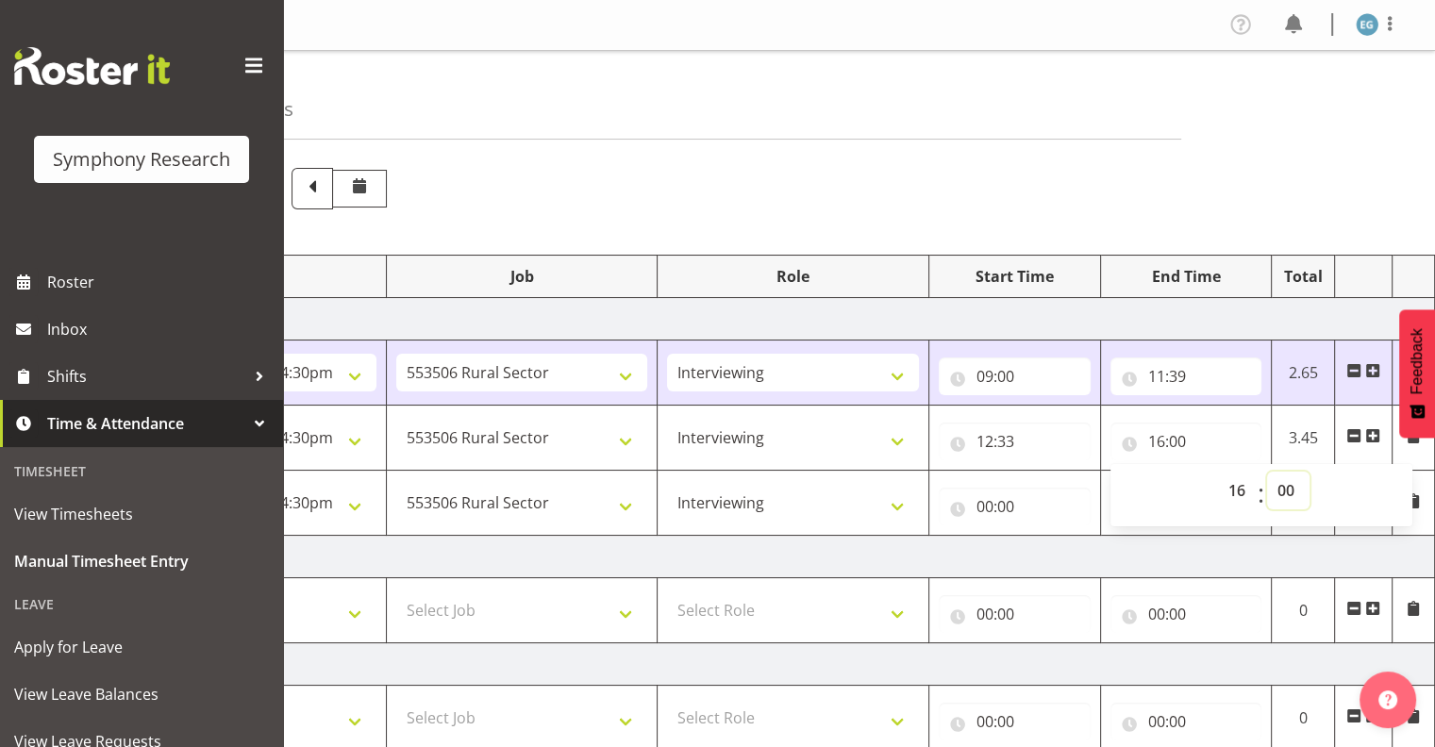
click at [1288, 484] on select "00 01 02 03 04 05 06 07 08 09 10 11 12 13 14 15 16 17 18 19 20 21 22 23 24 25 2…" at bounding box center [1288, 491] width 42 height 38
select select "30"
click at [1267, 472] on select "00 01 02 03 04 05 06 07 08 09 10 11 12 13 14 15 16 17 18 19 20 21 22 23 24 25 2…" at bounding box center [1288, 491] width 42 height 38
type input "16:30"
click at [1351, 436] on span at bounding box center [1354, 435] width 15 height 15
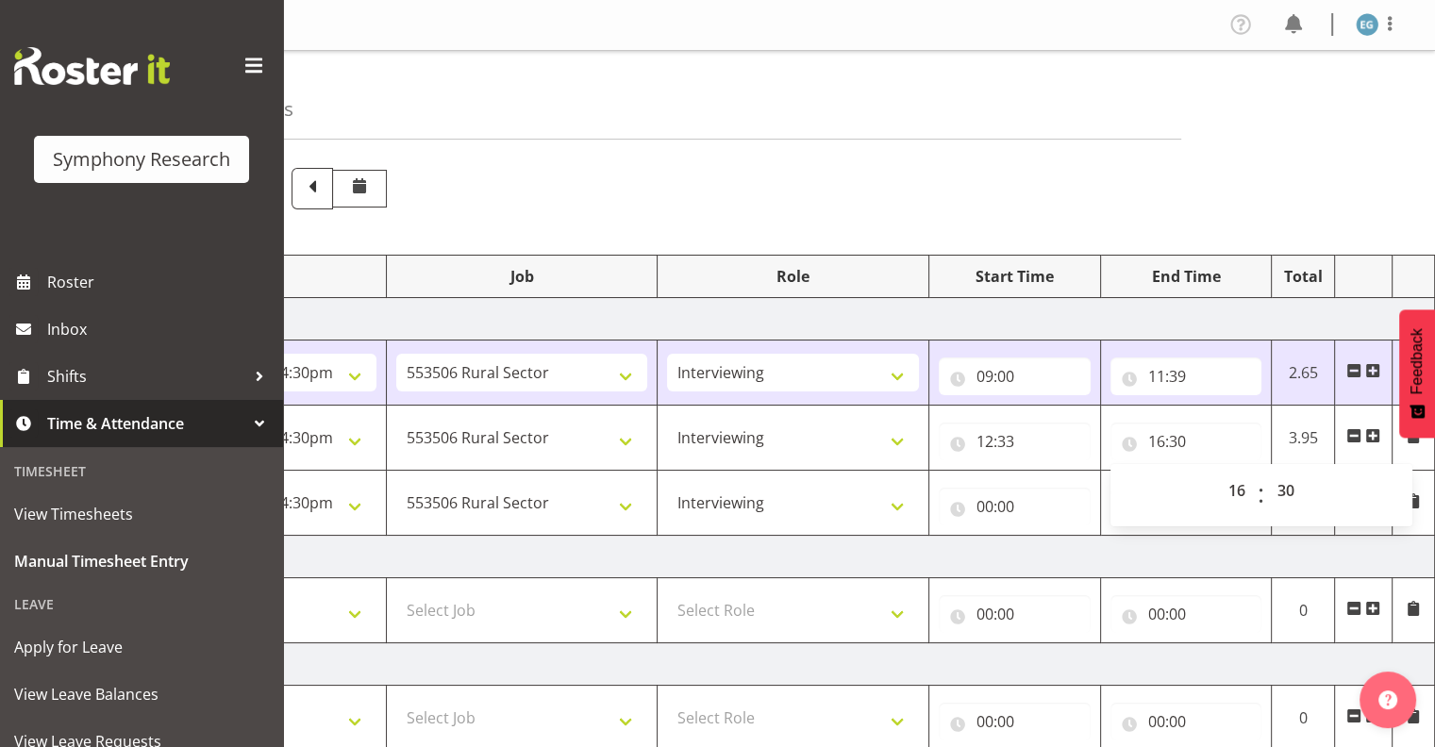
type input "00:00"
select select "0"
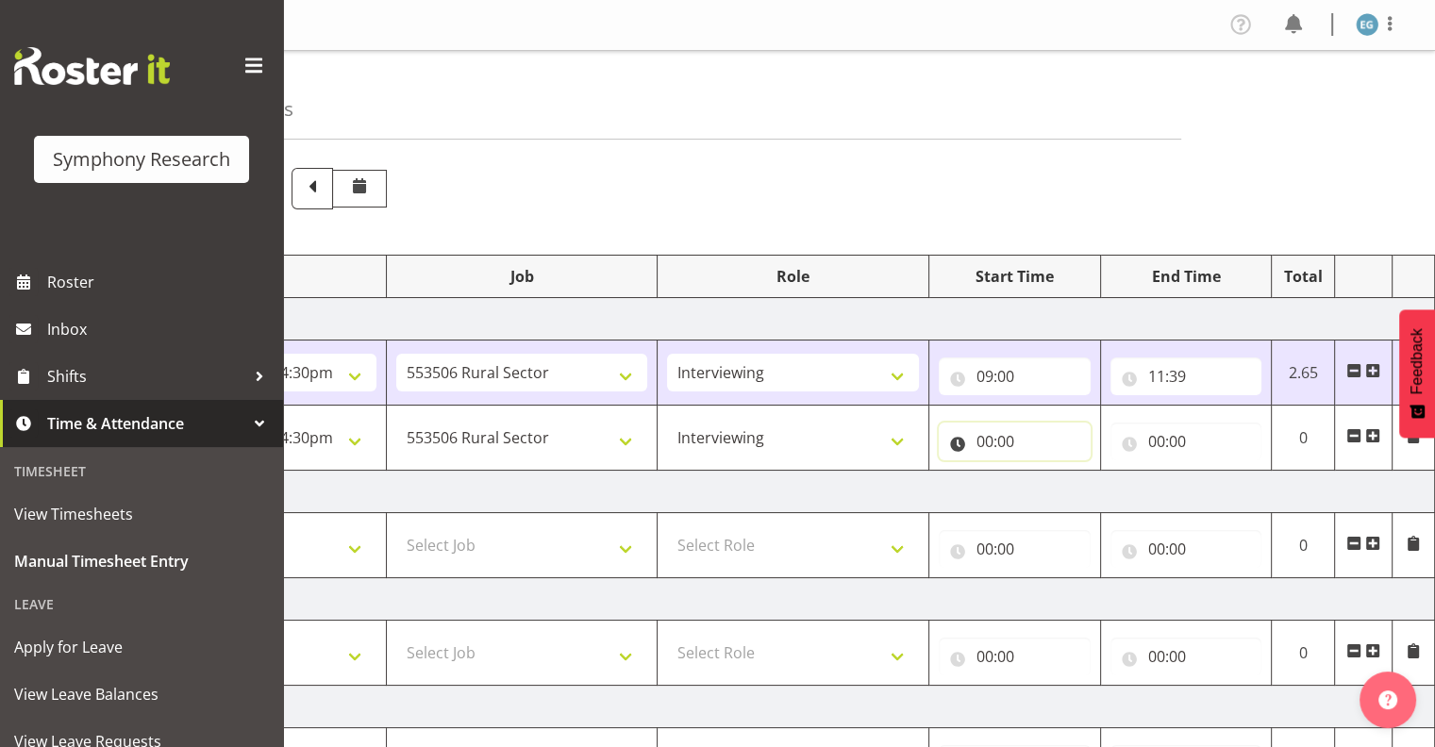
click at [991, 441] on input "00:00" at bounding box center [1015, 442] width 152 height 38
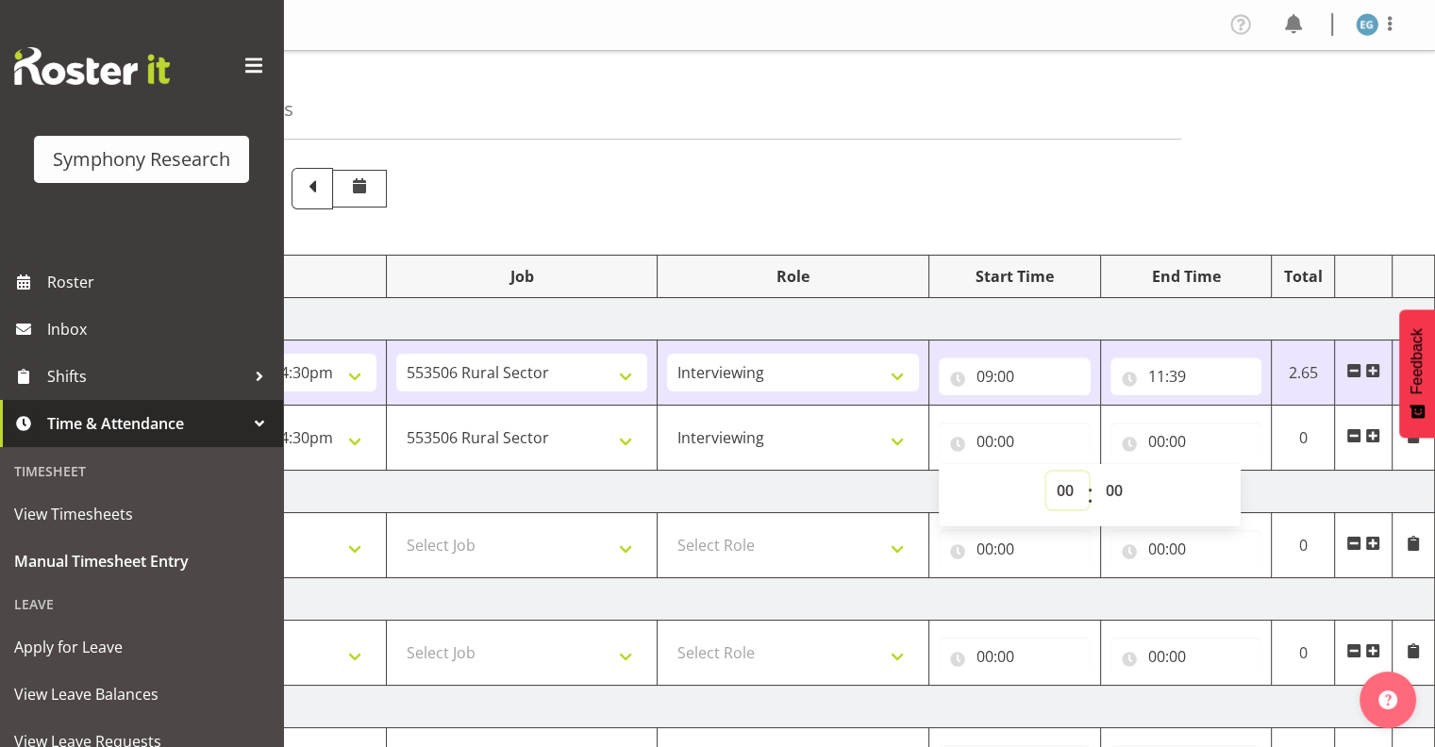
click at [1067, 482] on select "00 01 02 03 04 05 06 07 08 09 10 11 12 13 14 15 16 17 18 19 20 21 22 23" at bounding box center [1068, 491] width 42 height 38
select select "12"
click at [1047, 472] on select "00 01 02 03 04 05 06 07 08 09 10 11 12 13 14 15 16 17 18 19 20 21 22 23" at bounding box center [1068, 491] width 42 height 38
type input "12:00"
click at [1116, 487] on select "00 01 02 03 04 05 06 07 08 09 10 11 12 13 14 15 16 17 18 19 20 21 22 23 24 25 2…" at bounding box center [1117, 491] width 42 height 38
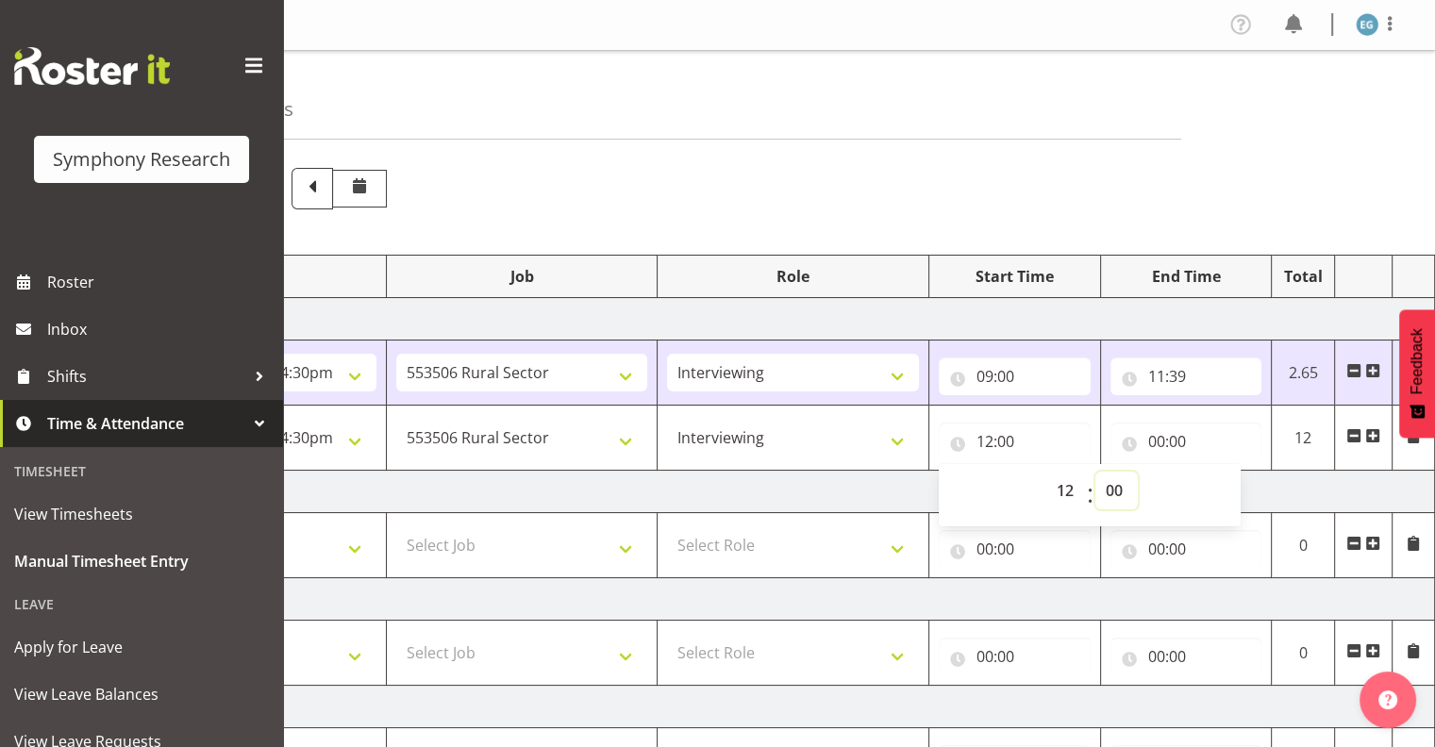
select select "33"
click at [1096, 472] on select "00 01 02 03 04 05 06 07 08 09 10 11 12 13 14 15 16 17 18 19 20 21 22 23 24 25 2…" at bounding box center [1117, 491] width 42 height 38
type input "12:33"
click at [1172, 433] on input "00:00" at bounding box center [1187, 442] width 152 height 38
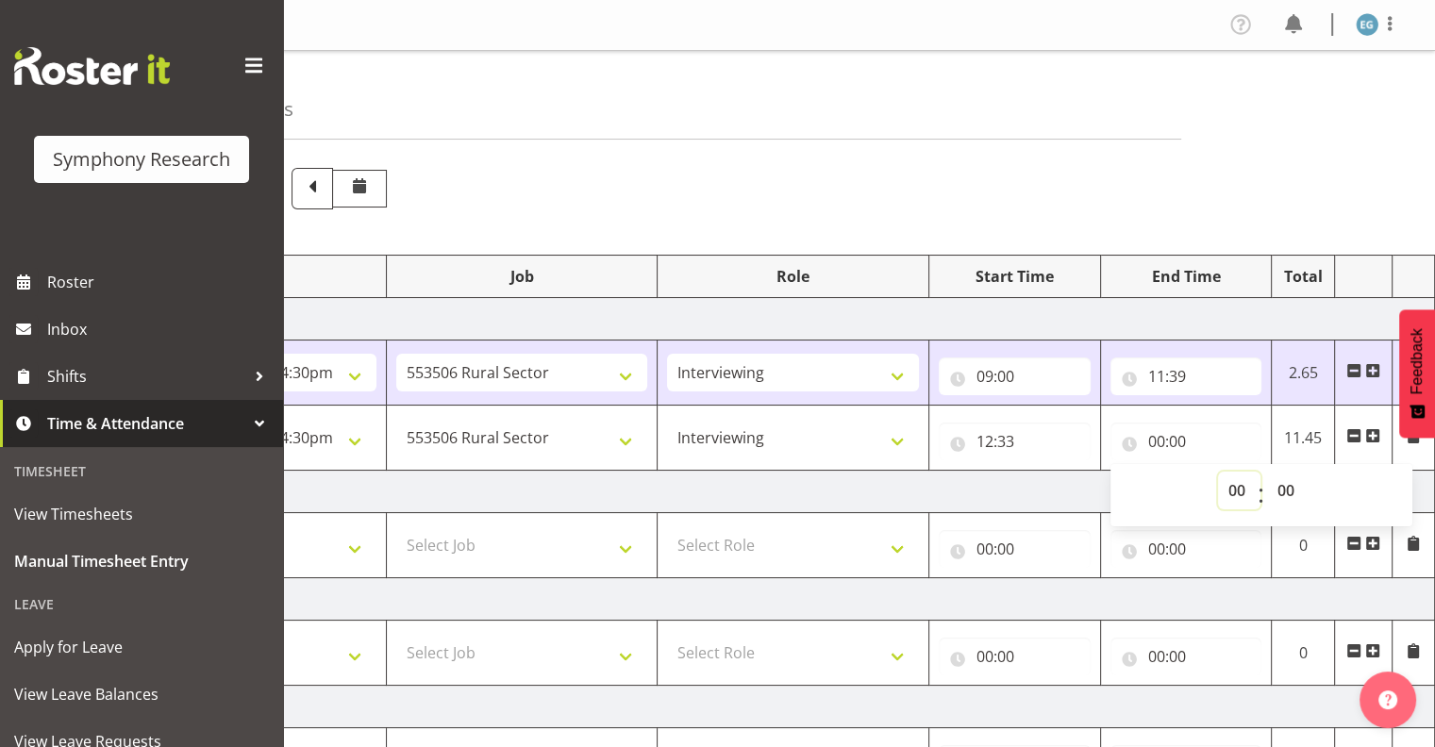
click at [1235, 488] on select "00 01 02 03 04 05 06 07 08 09 10 11 12 13 14 15 16 17 18 19 20 21 22 23" at bounding box center [1239, 491] width 42 height 38
select select "16"
click at [1218, 472] on select "00 01 02 03 04 05 06 07 08 09 10 11 12 13 14 15 16 17 18 19 20 21 22 23" at bounding box center [1239, 491] width 42 height 38
type input "16:00"
click at [1283, 485] on select "00 01 02 03 04 05 06 07 08 09 10 11 12 13 14 15 16 17 18 19 20 21 22 23 24 25 2…" at bounding box center [1288, 491] width 42 height 38
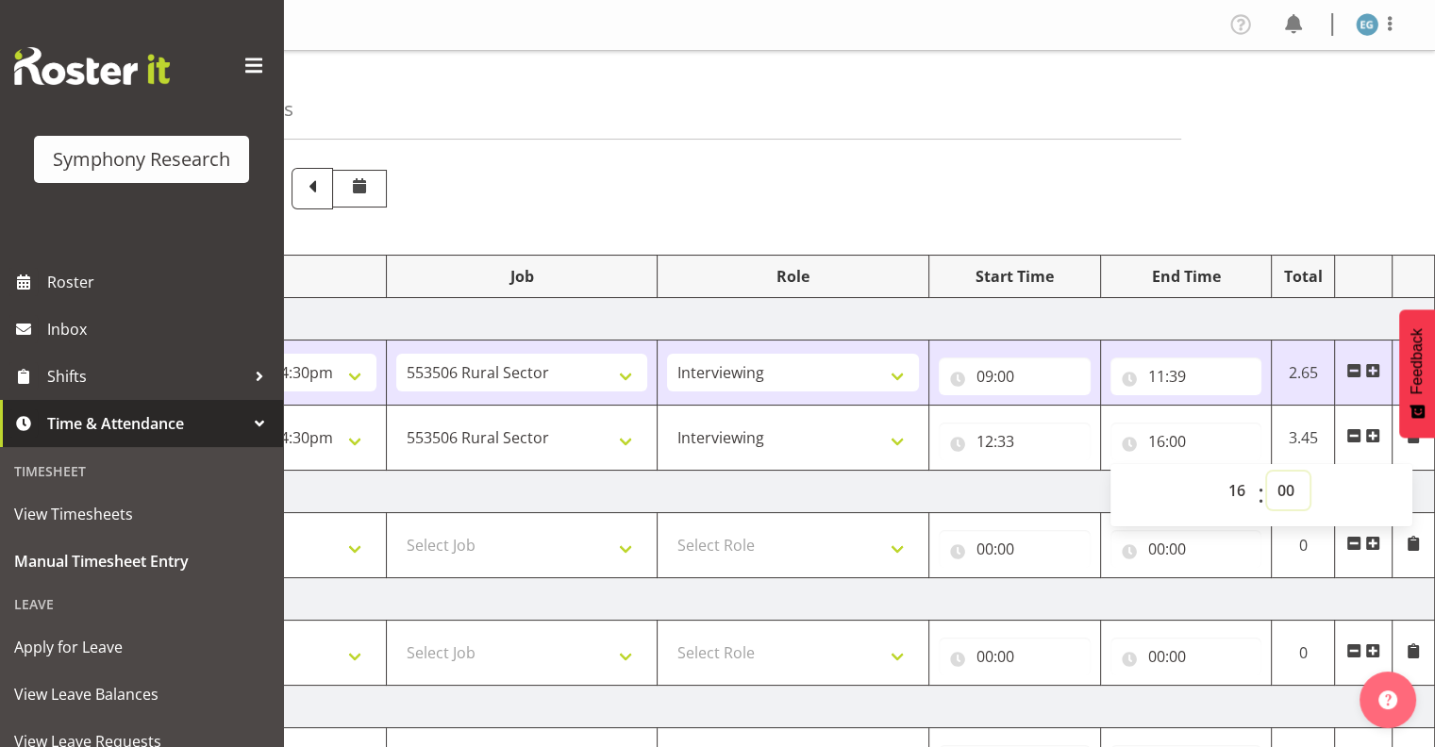
select select "30"
click at [1267, 472] on select "00 01 02 03 04 05 06 07 08 09 10 11 12 13 14 15 16 17 18 19 20 21 22 23 24 25 2…" at bounding box center [1288, 491] width 42 height 38
type input "16:30"
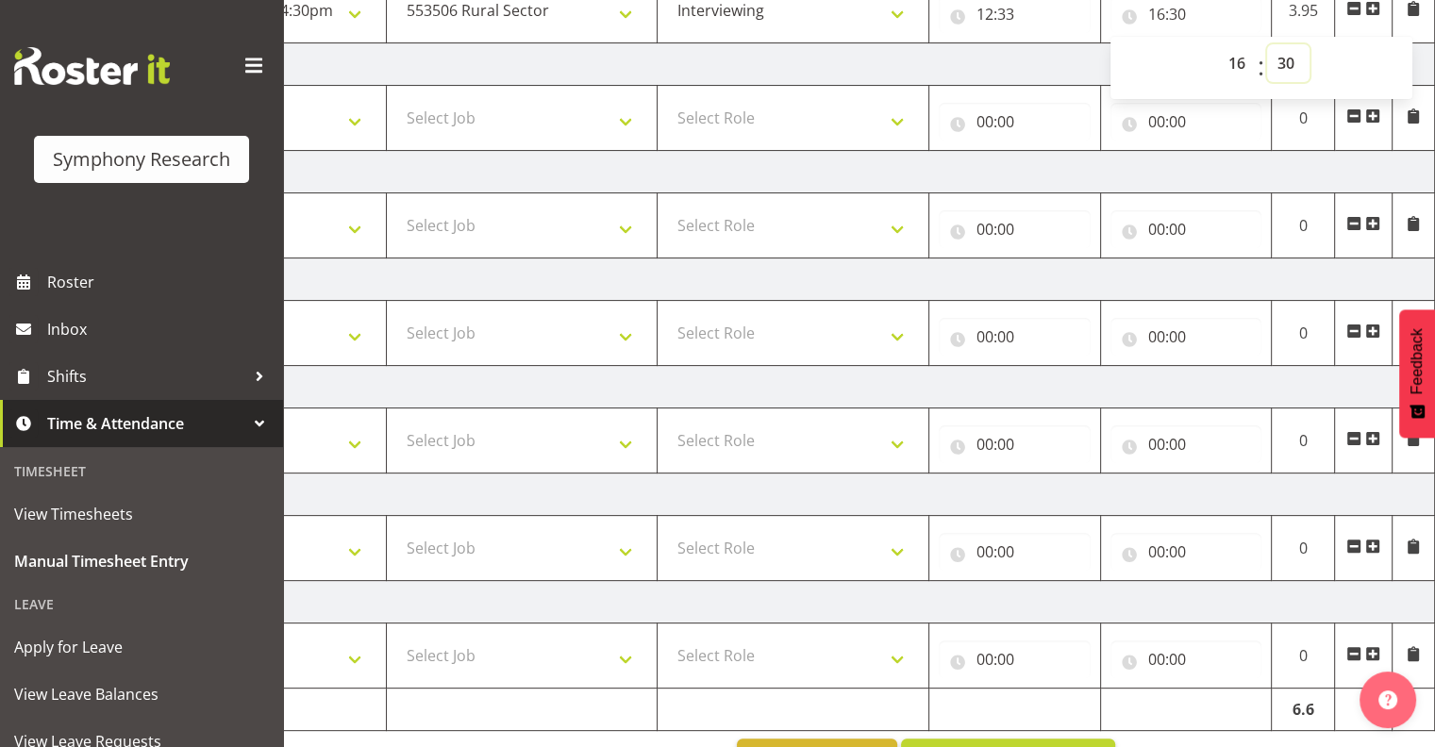
scroll to position [485, 0]
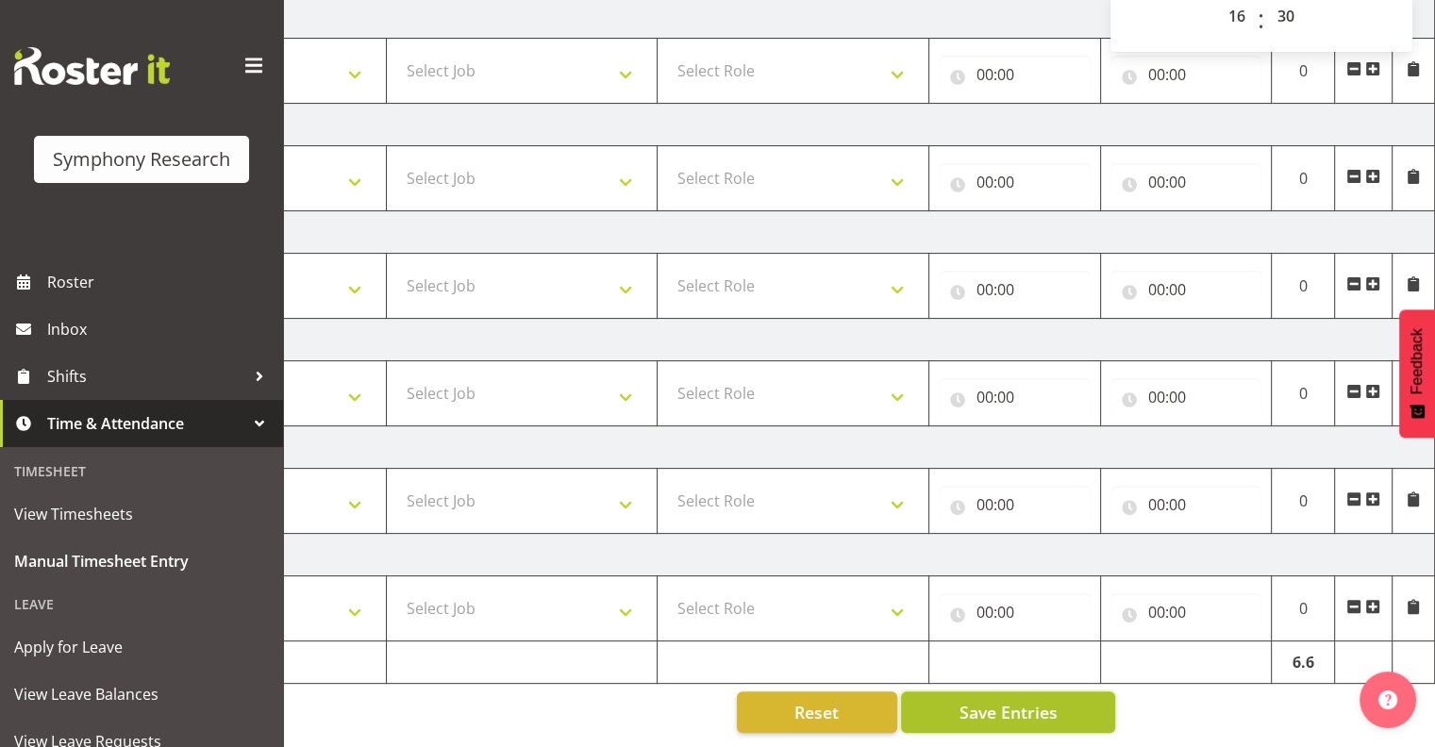
click at [962, 703] on span "Save Entries" at bounding box center [1008, 712] width 98 height 25
click at [1009, 700] on span "Save Entries" at bounding box center [1008, 712] width 98 height 25
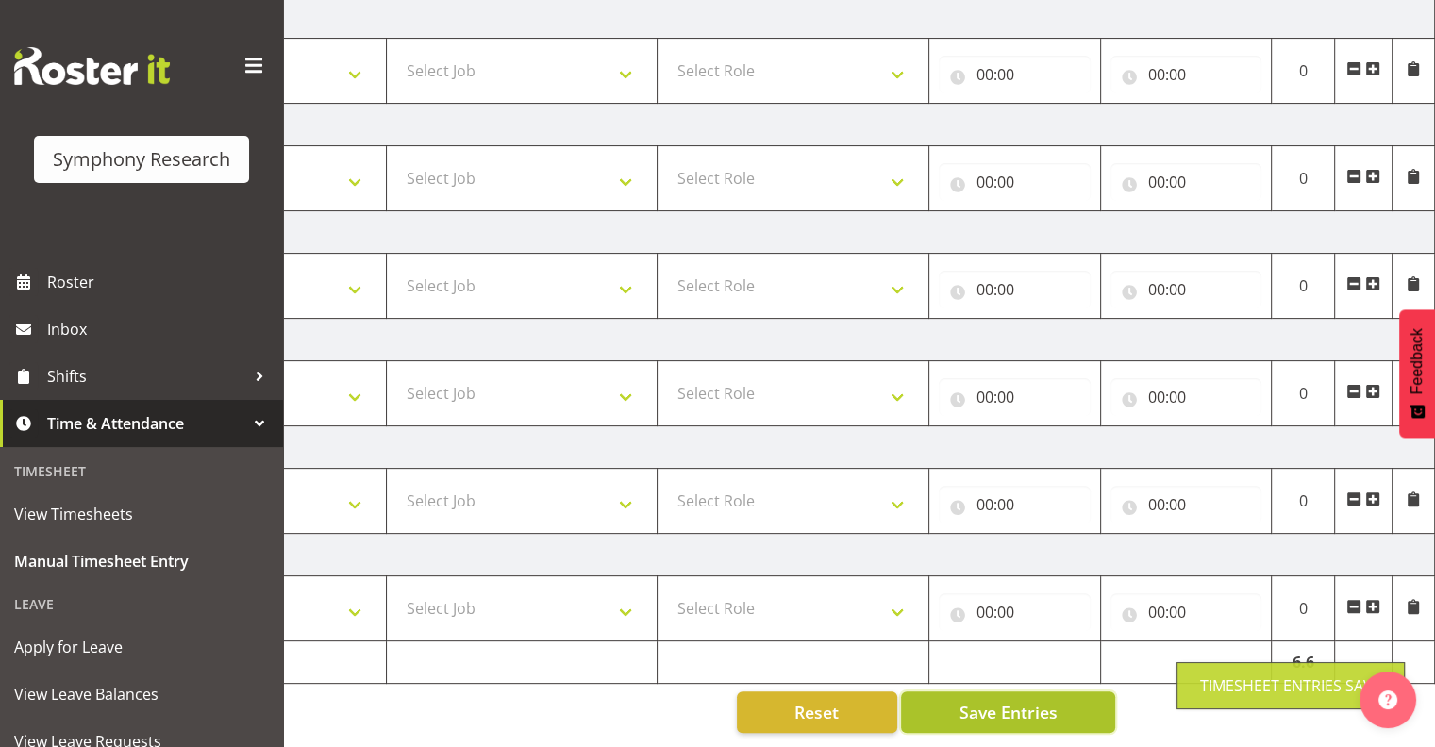
click at [1014, 700] on span "Save Entries" at bounding box center [1008, 712] width 98 height 25
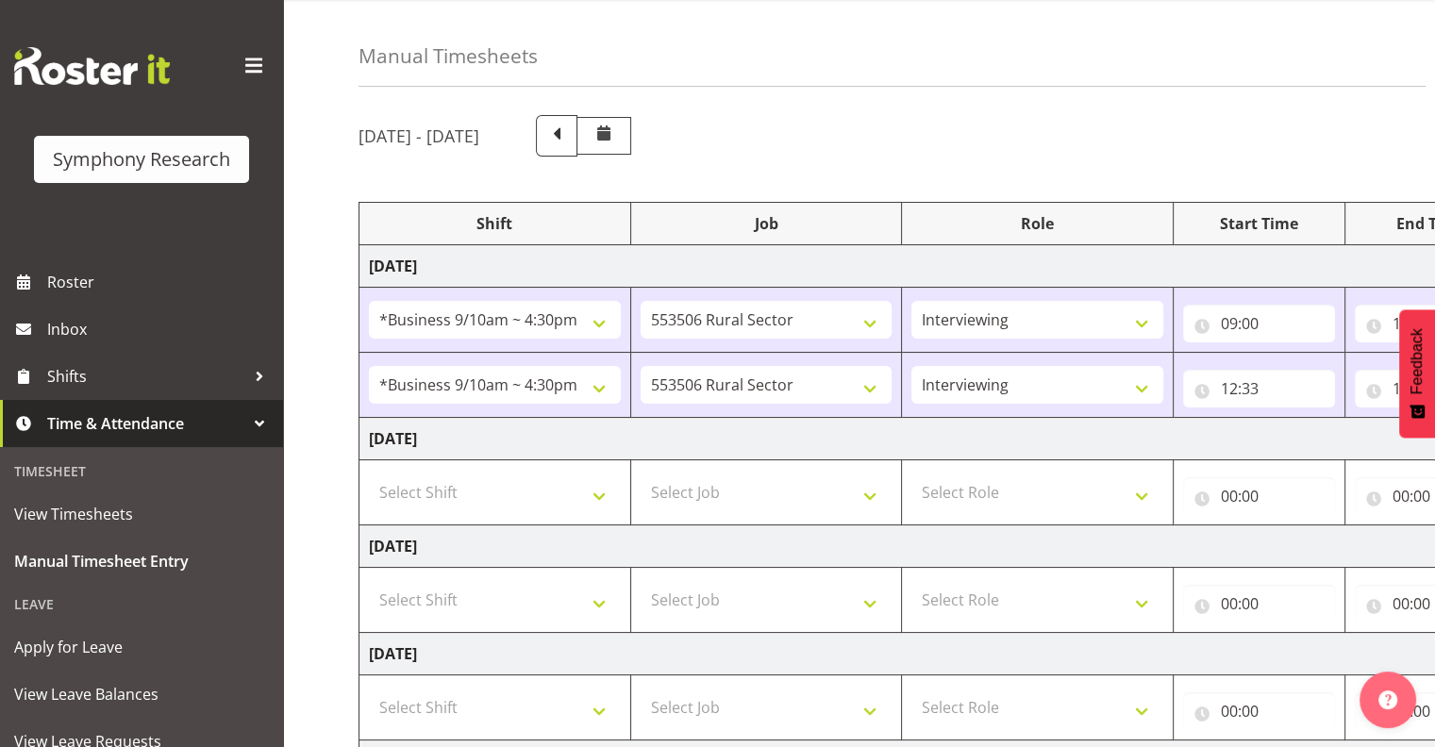
scroll to position [0, 0]
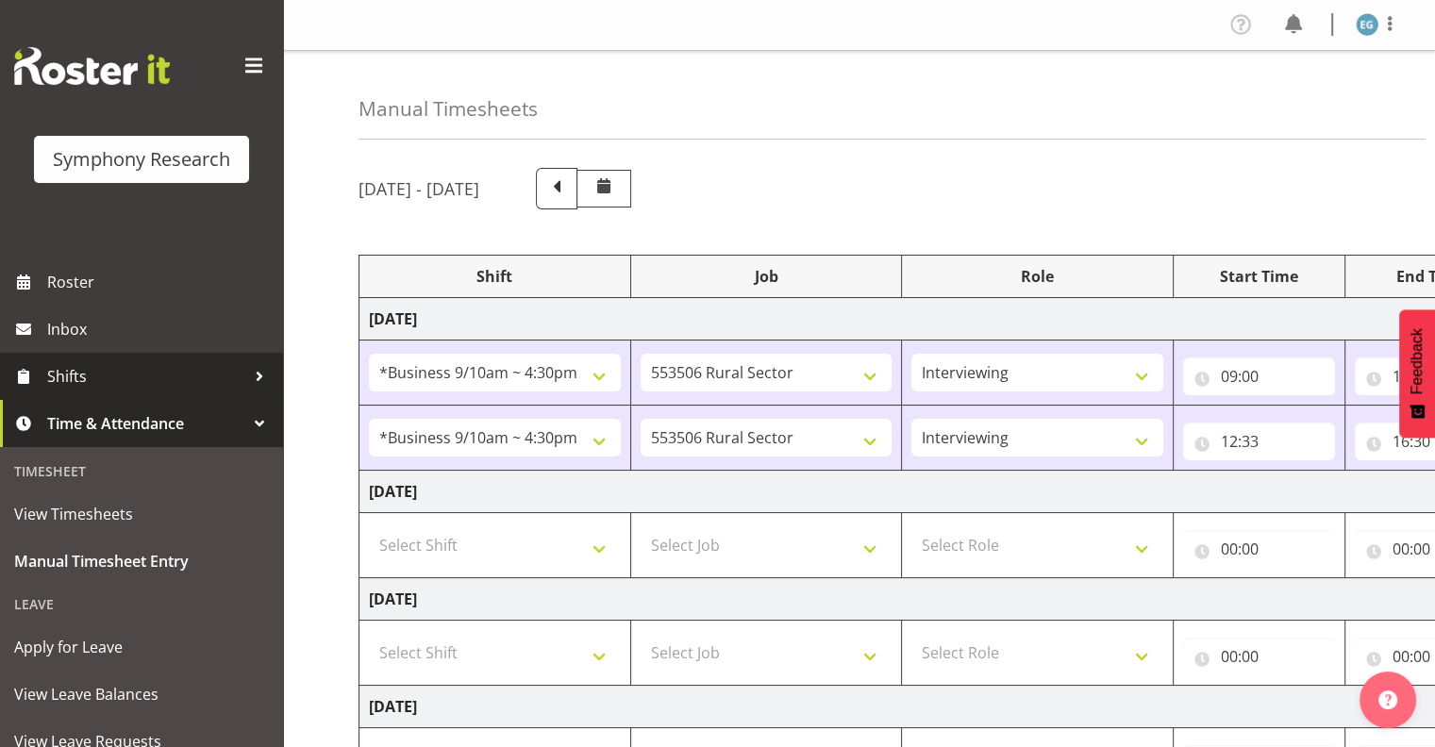
click at [79, 376] on span "Shifts" at bounding box center [146, 376] width 198 height 28
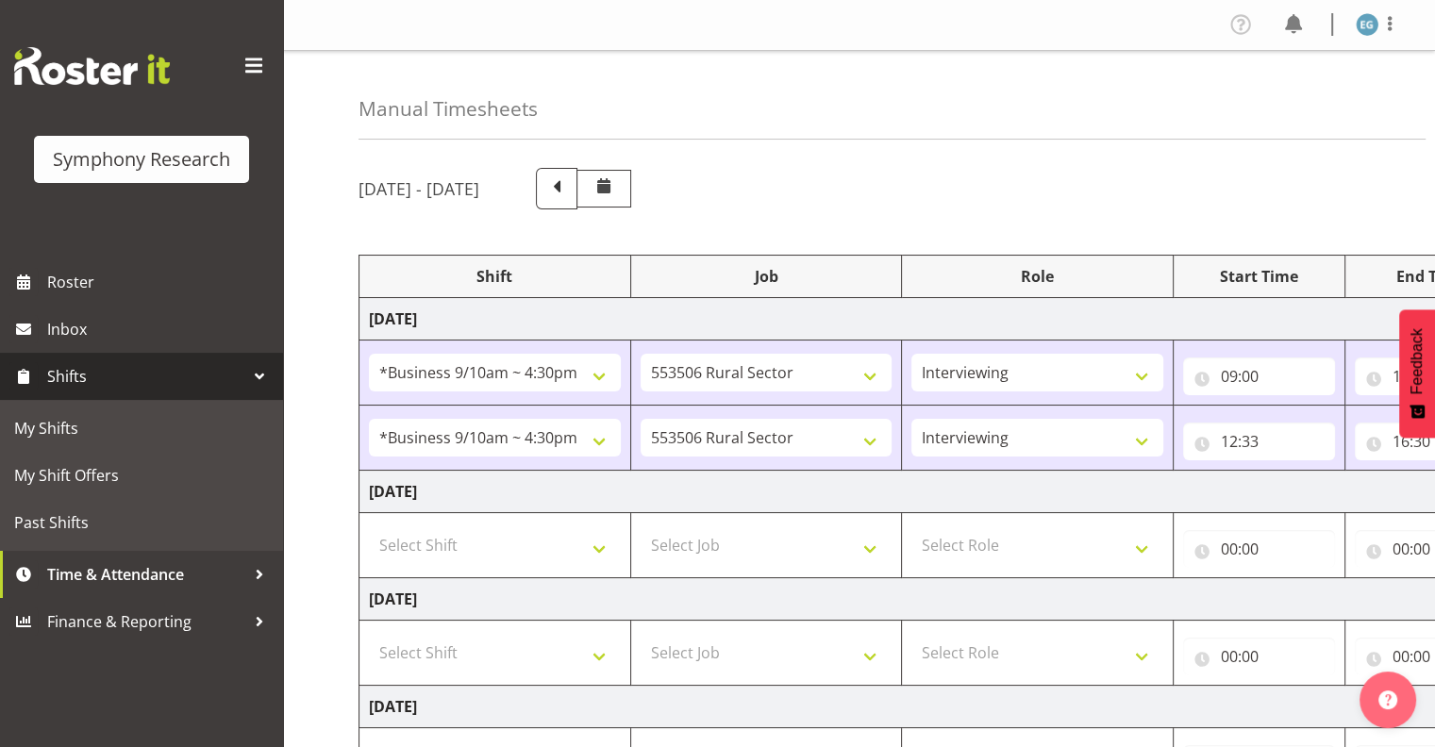
click at [75, 372] on span "Shifts" at bounding box center [146, 376] width 198 height 28
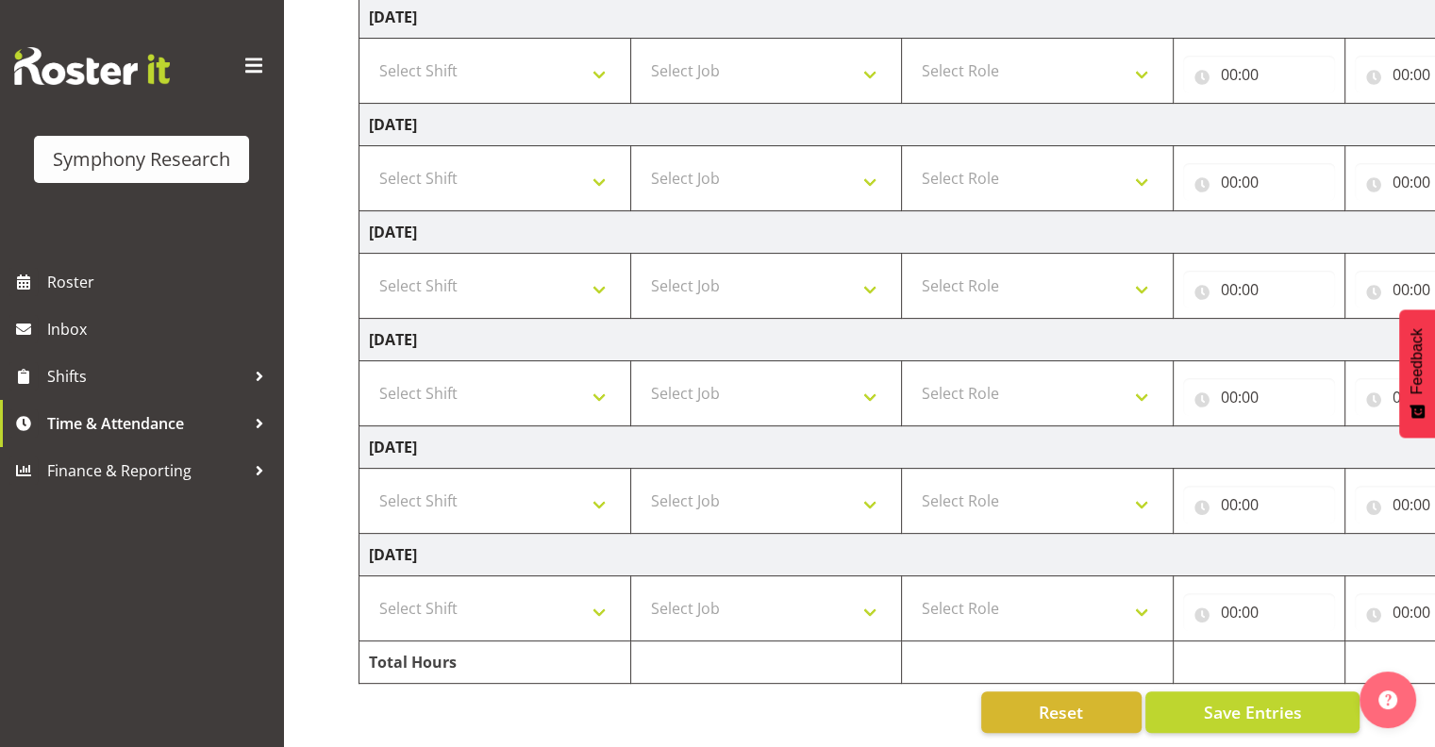
scroll to position [485, 0]
click at [1218, 700] on span "Save Entries" at bounding box center [1252, 712] width 98 height 25
click at [1227, 701] on span "Save Entries" at bounding box center [1252, 712] width 98 height 25
